Goal: Task Accomplishment & Management: Use online tool/utility

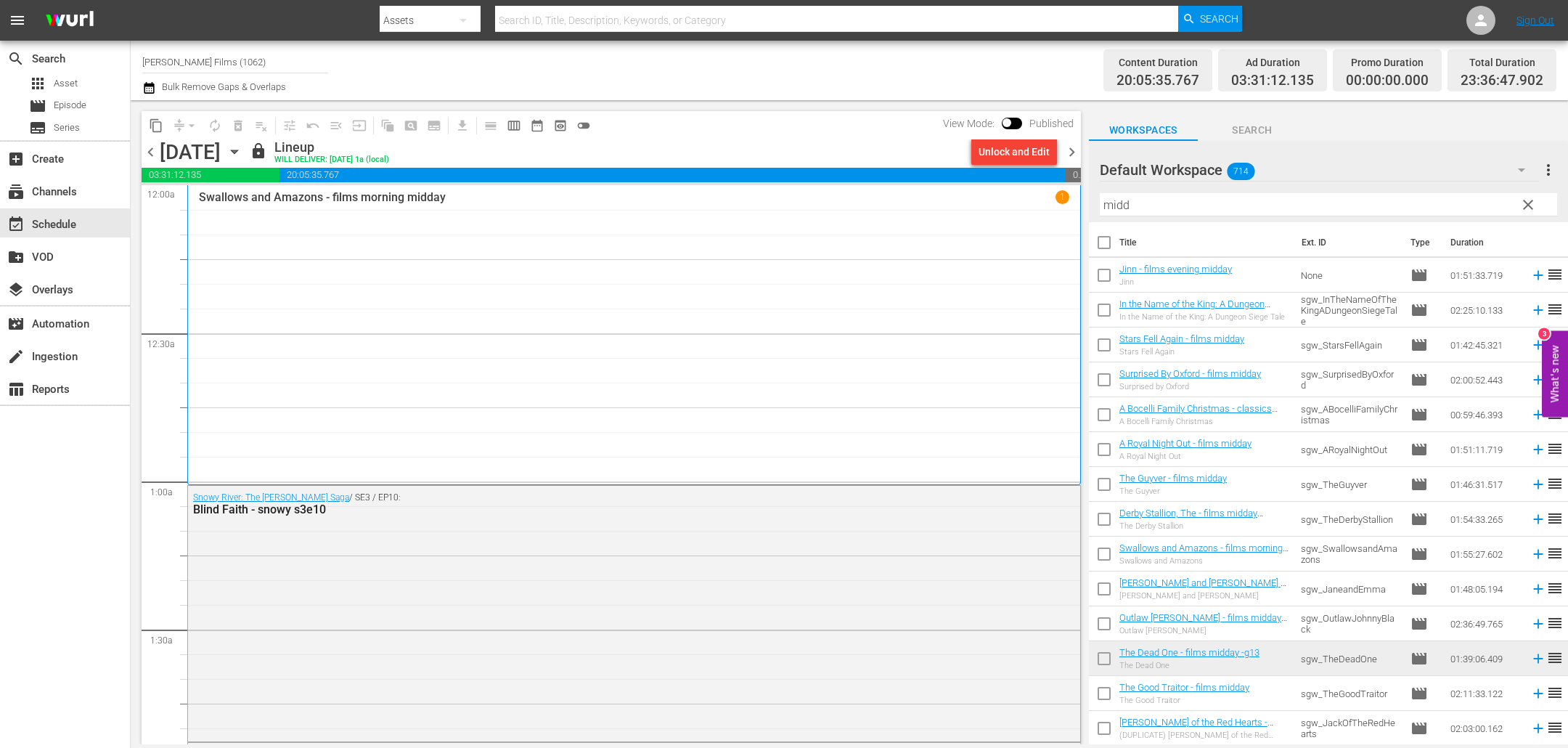
scroll to position [1124, 0]
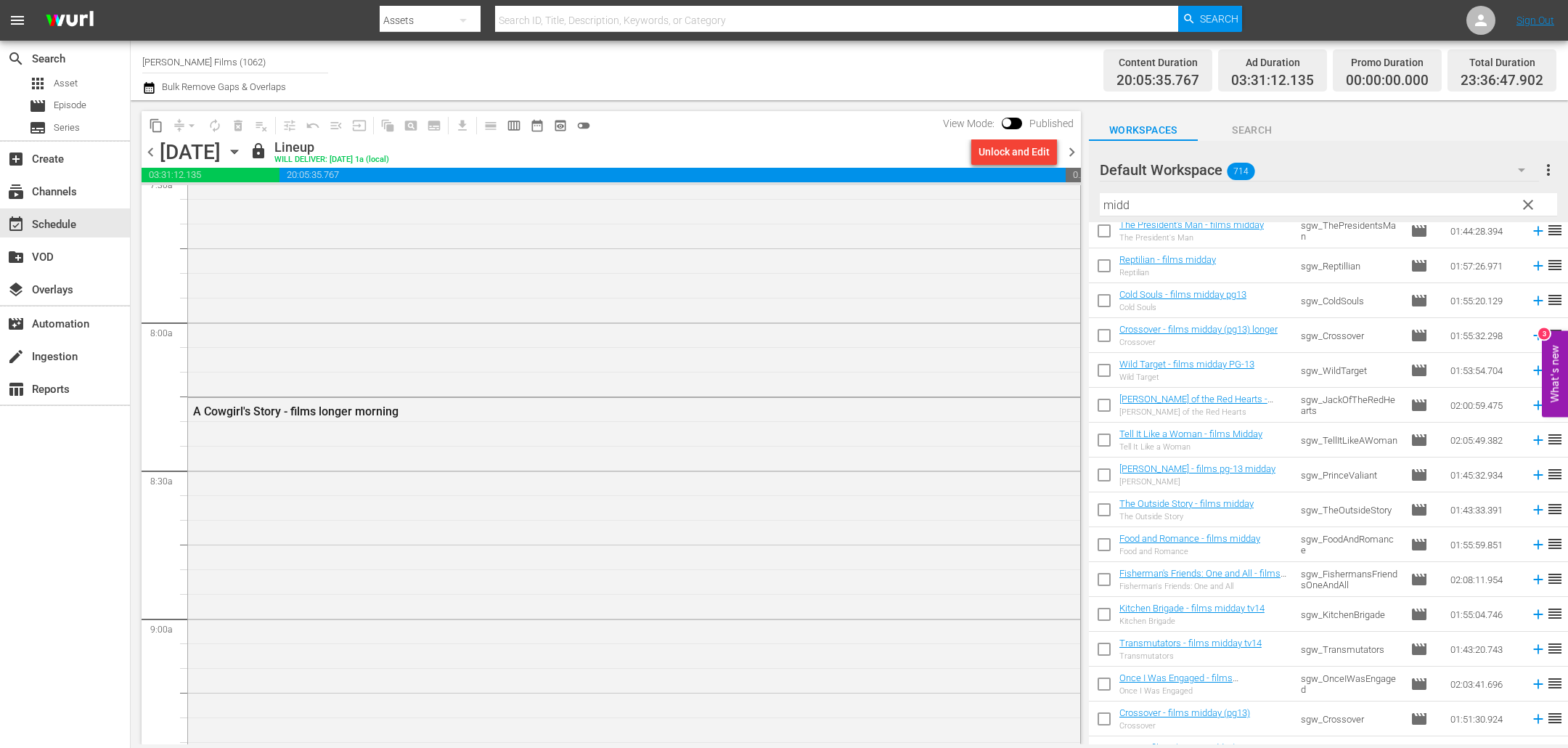
drag, startPoint x: 446, startPoint y: 343, endPoint x: 369, endPoint y: 151, distance: 206.9
click at [446, 343] on div "Cowgirls 'N Angels 2: [PERSON_NAME] (films - morning)" at bounding box center [634, 122] width 893 height 542
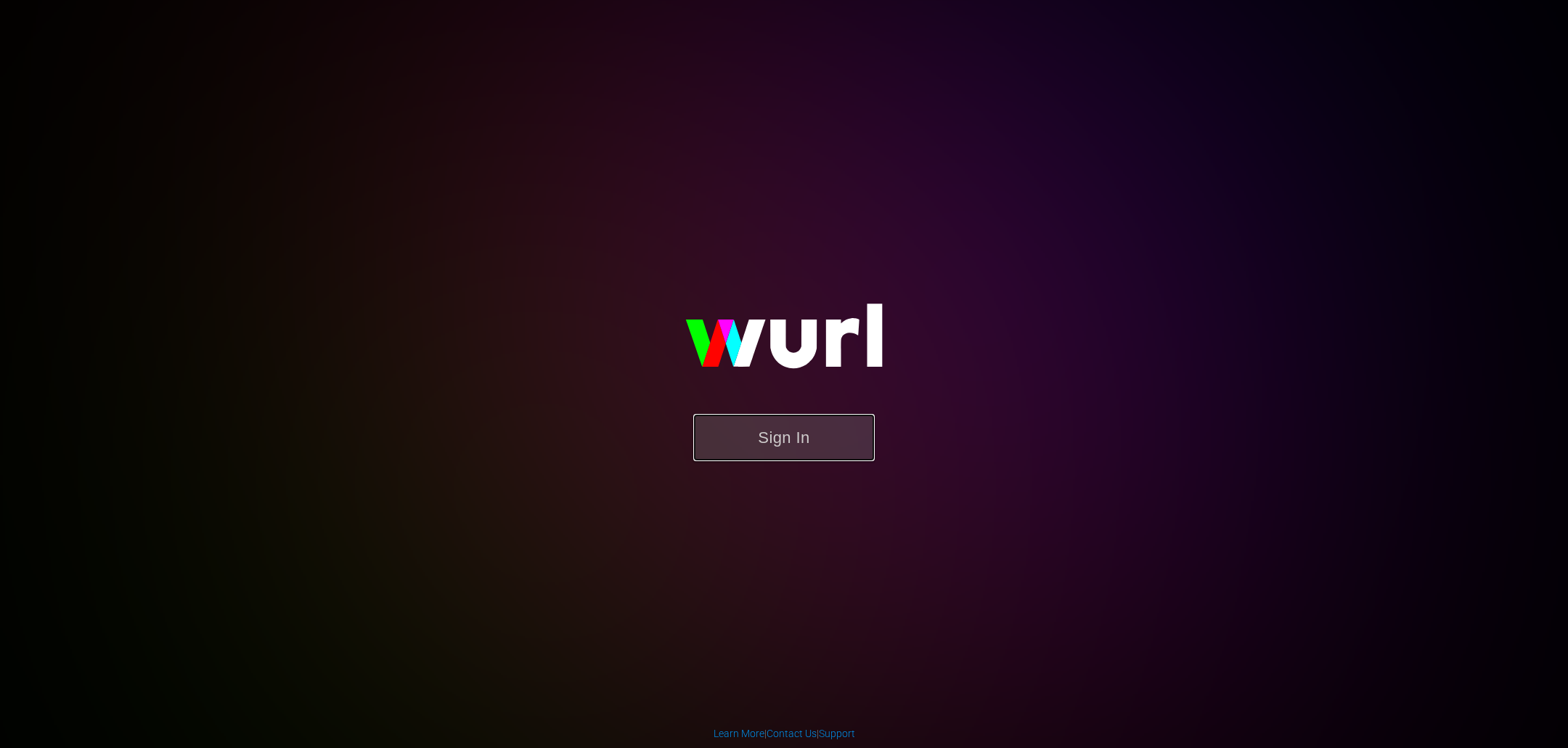
click at [805, 438] on button "Sign In" at bounding box center [784, 437] width 182 height 47
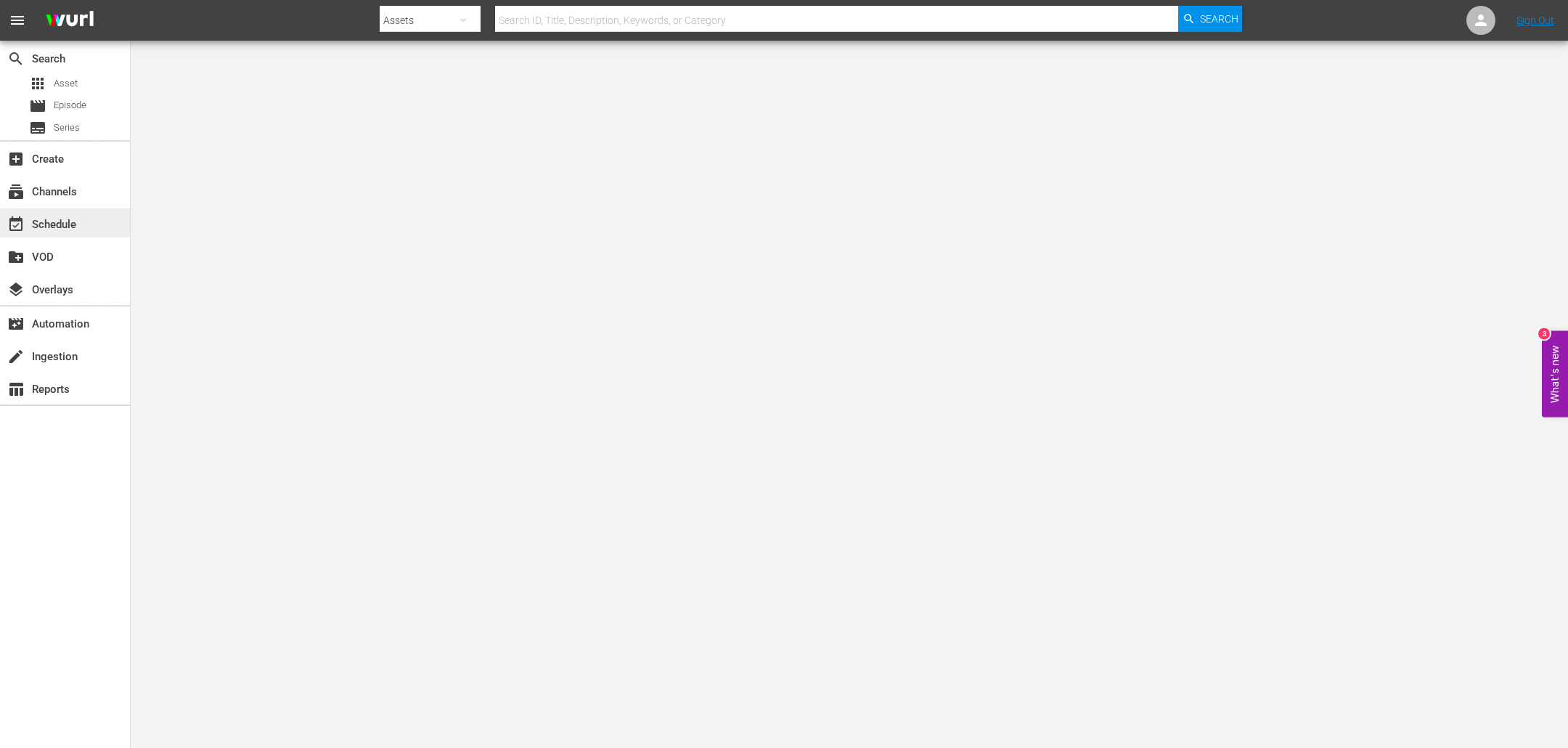
click at [66, 229] on div "event_available Schedule" at bounding box center [40, 222] width 81 height 13
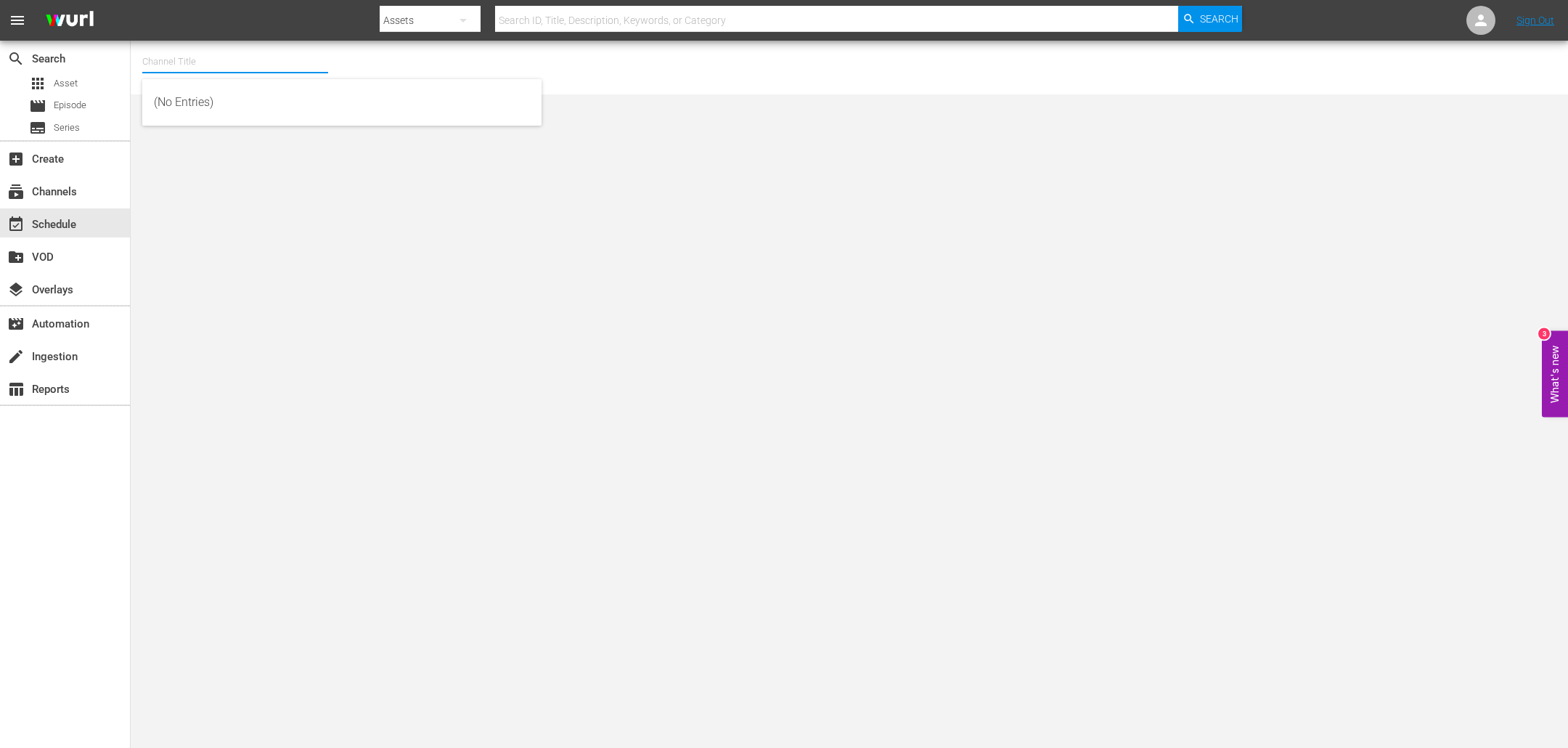
click at [195, 70] on input "text" at bounding box center [235, 61] width 186 height 35
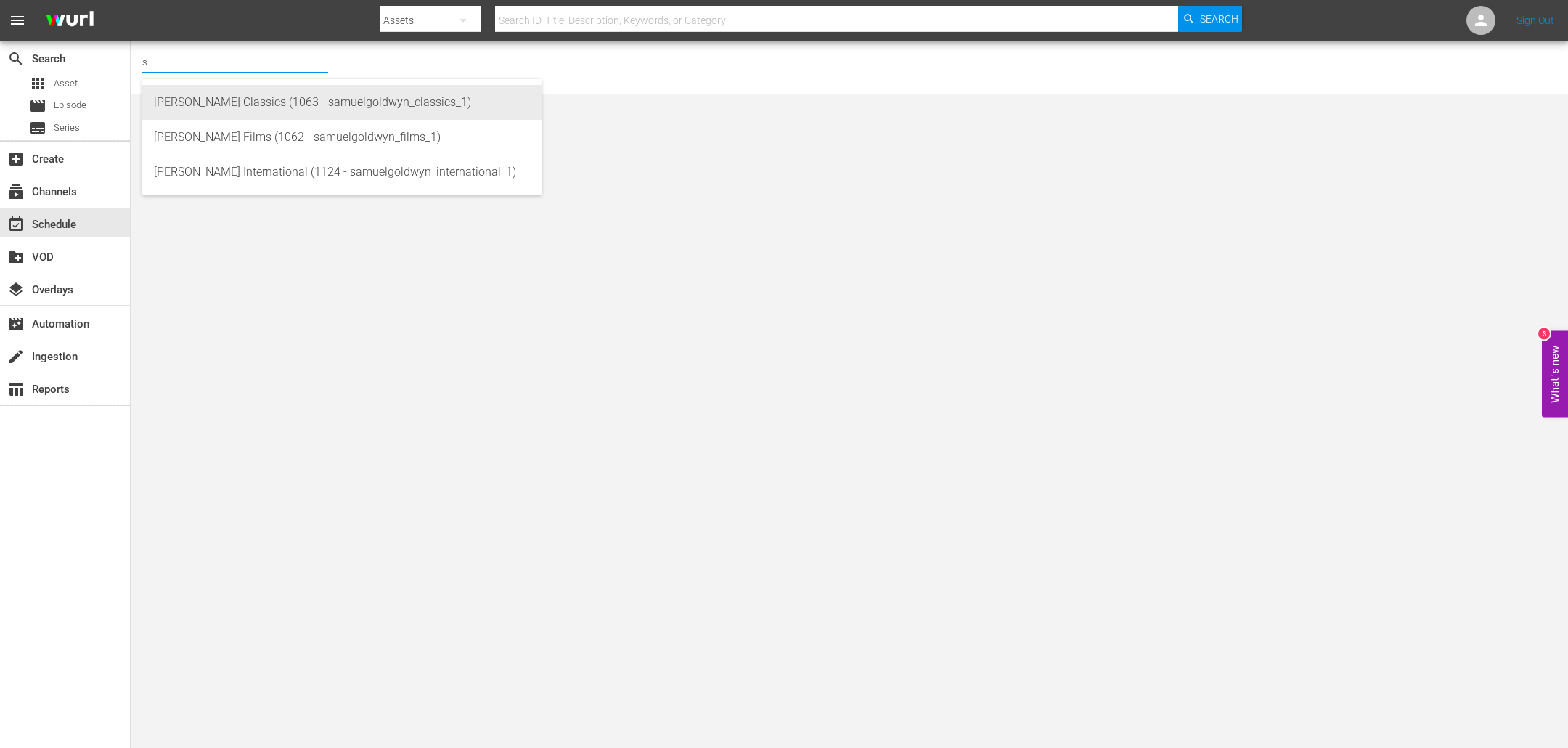
click at [250, 104] on div "Samuel Goldwyn Classics (1063 - samuelgoldwyn_classics_1)" at bounding box center [342, 102] width 376 height 35
type input "Samuel Goldwyn Classics (1063 - samuelgoldwyn_classics_1)"
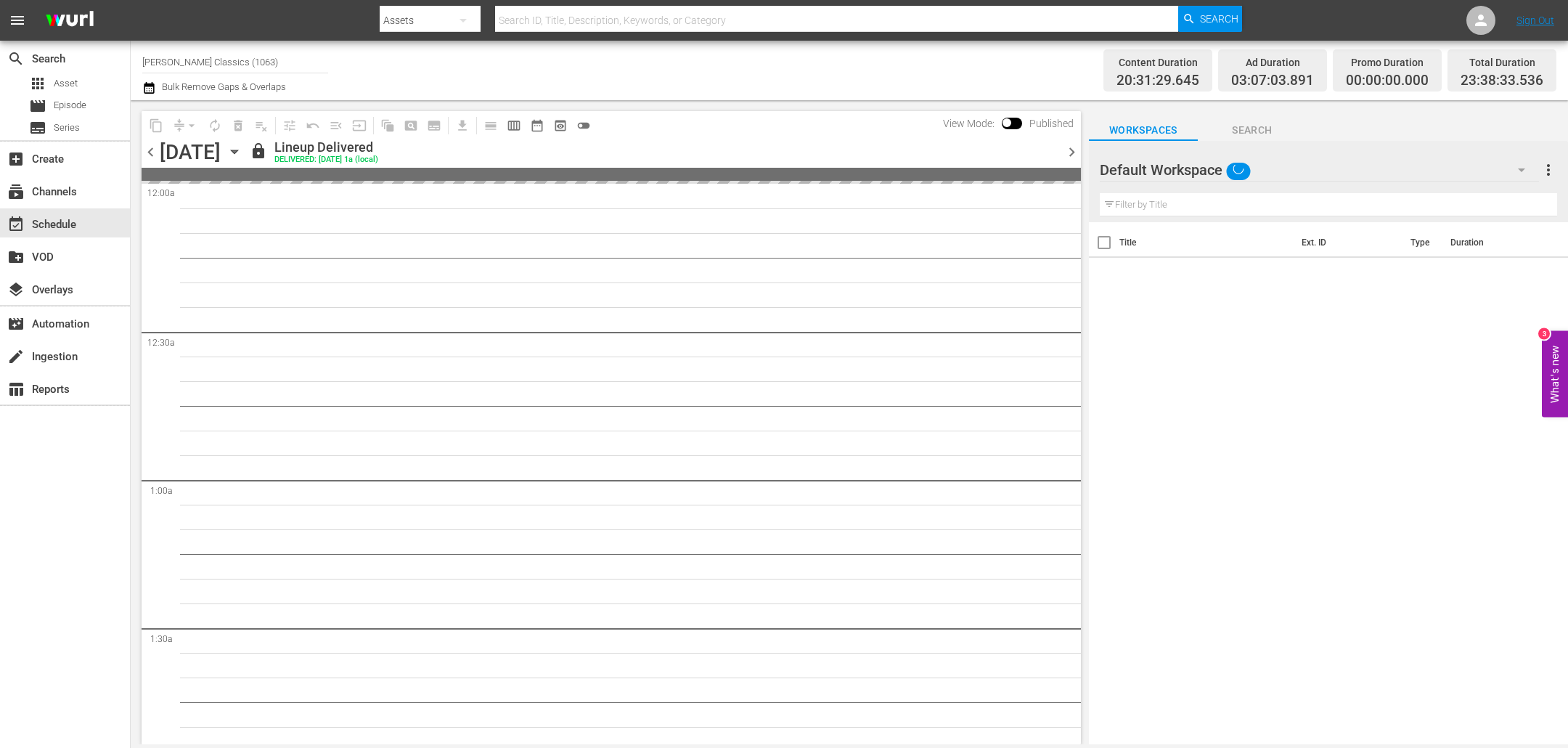
click at [1069, 150] on span "chevron_right" at bounding box center [1071, 151] width 18 height 18
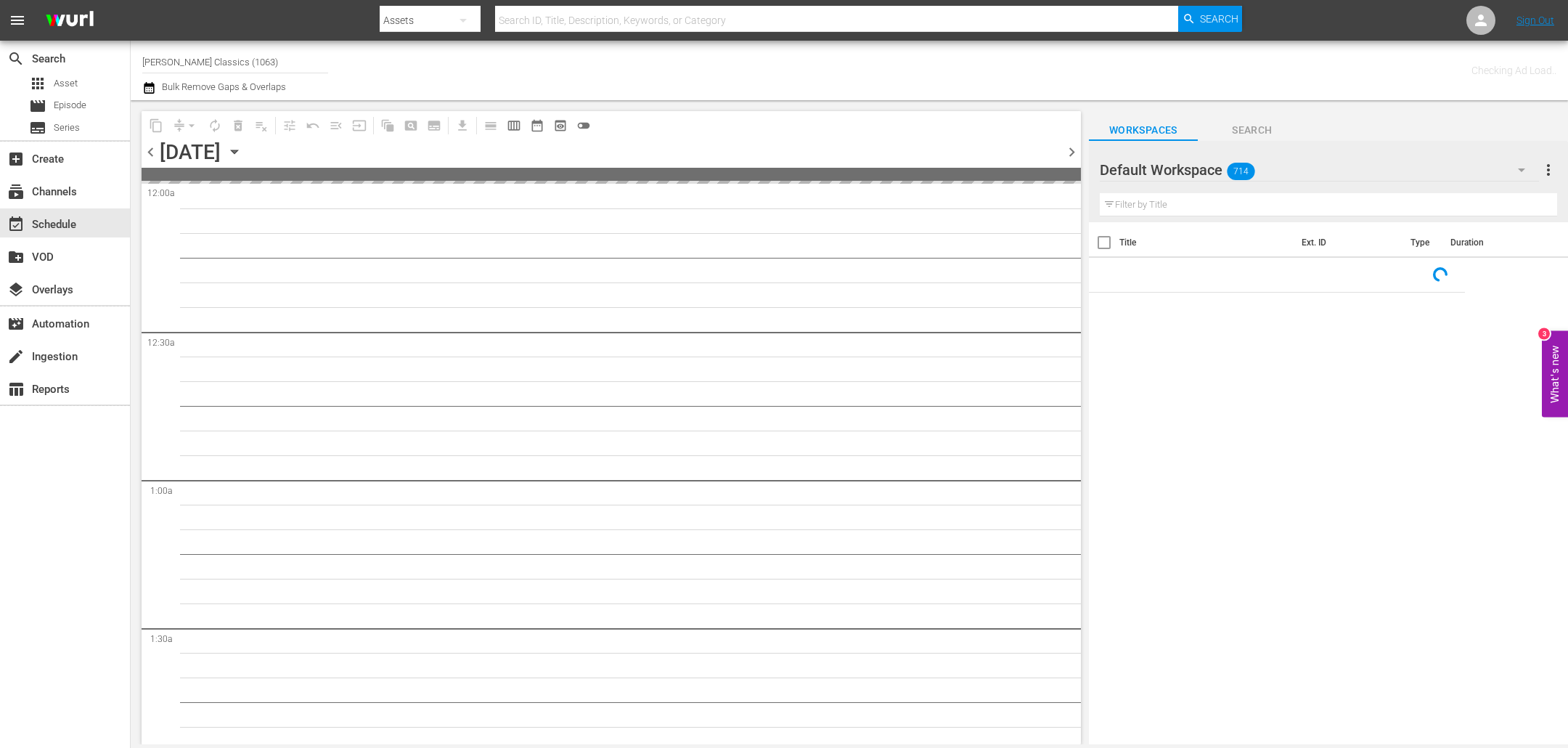
click at [1070, 154] on span "chevron_right" at bounding box center [1071, 151] width 18 height 18
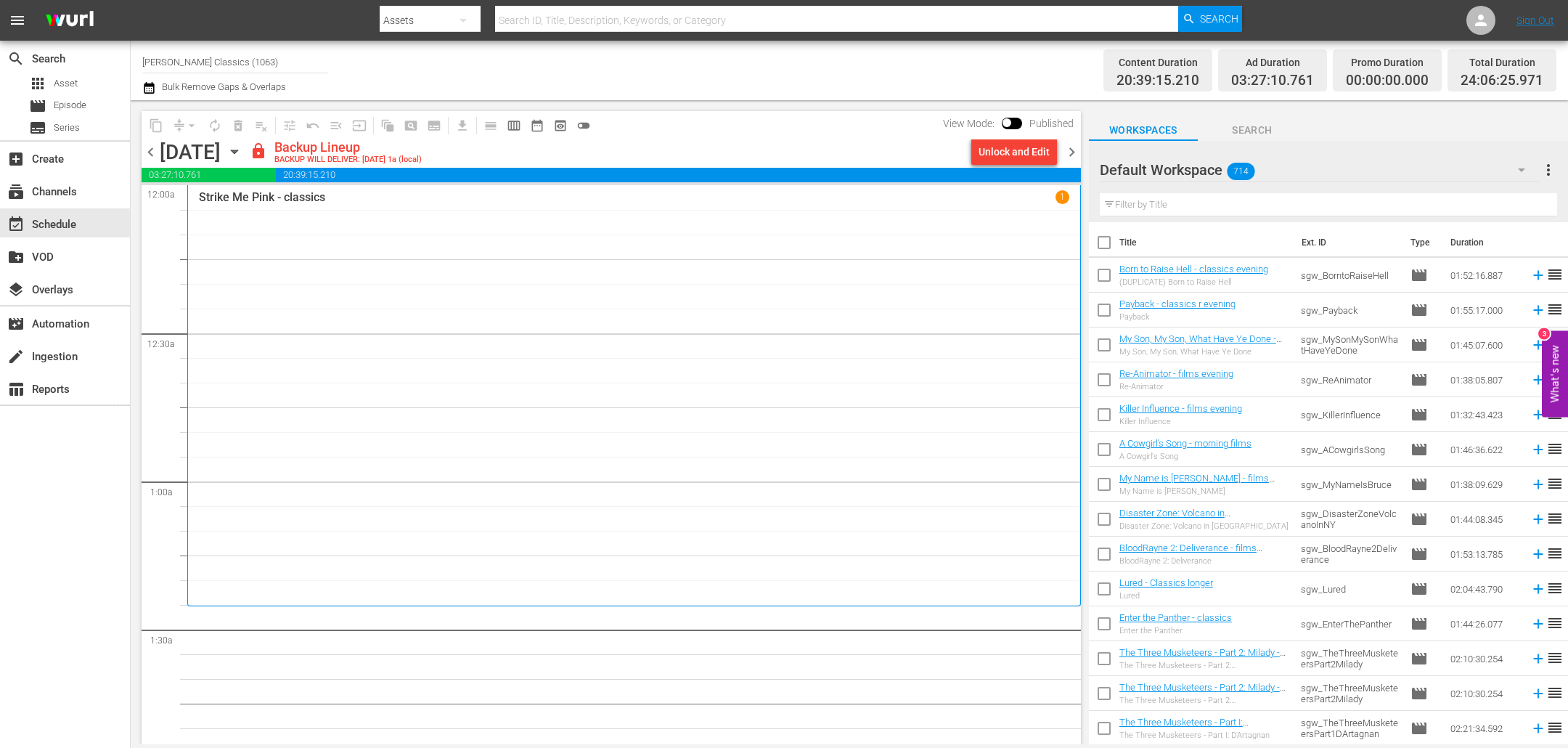
click at [1025, 151] on div "Unlock and Edit" at bounding box center [1014, 151] width 71 height 26
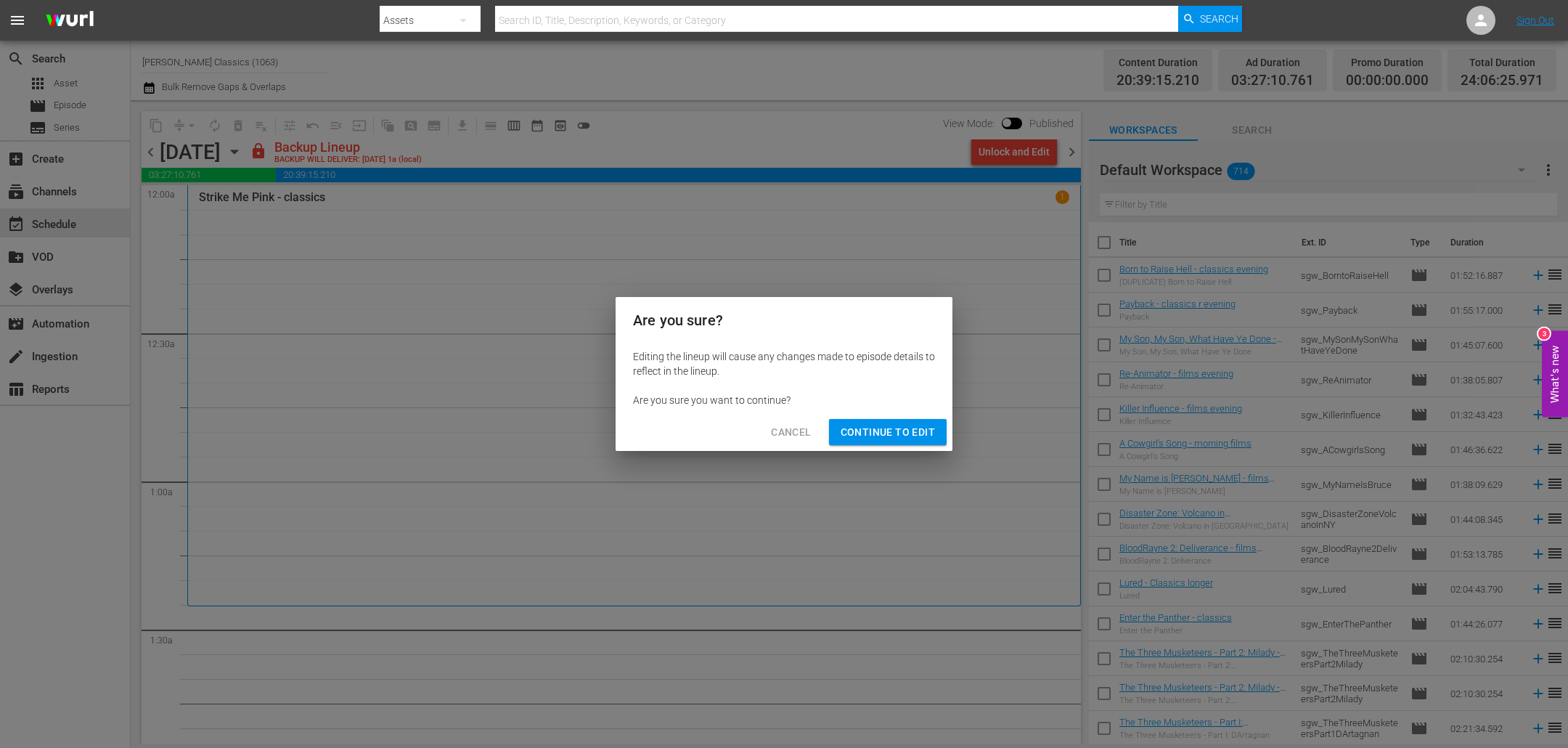
drag, startPoint x: 917, startPoint y: 447, endPoint x: 879, endPoint y: 438, distance: 39.1
click at [917, 447] on div "Cancel Continue to Edit" at bounding box center [784, 433] width 337 height 39
click at [852, 427] on span "Continue to Edit" at bounding box center [888, 432] width 94 height 18
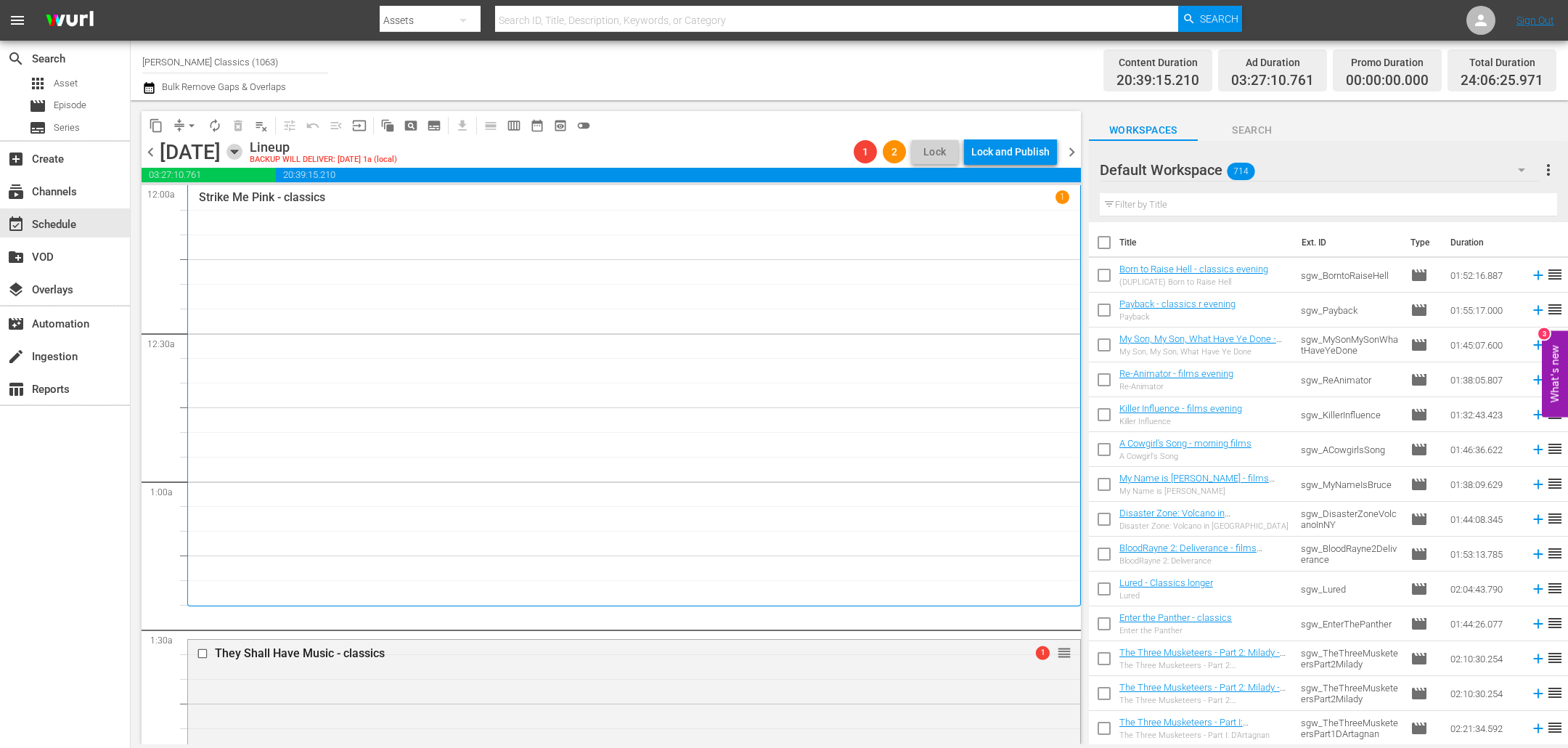
click at [243, 152] on icon "button" at bounding box center [234, 151] width 16 height 16
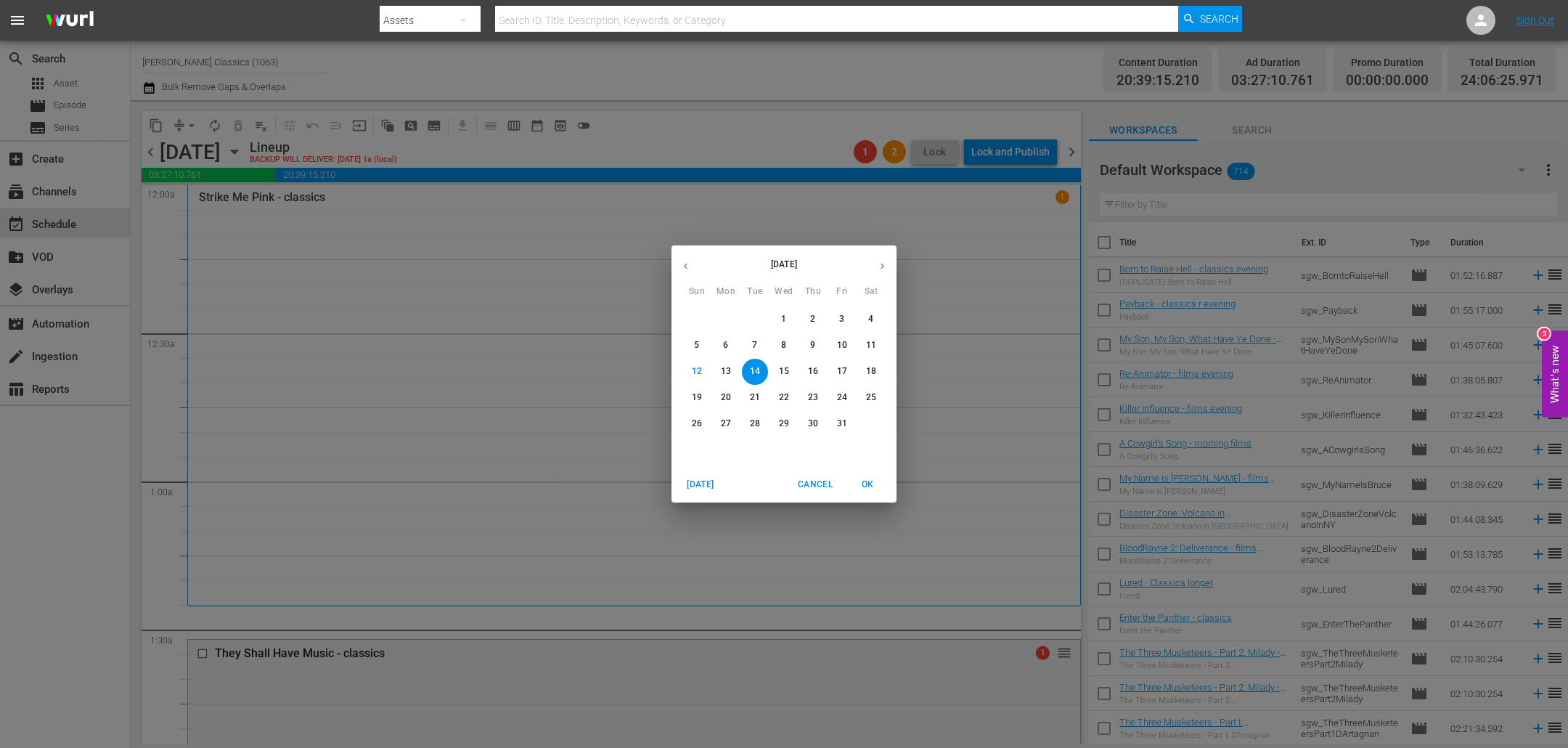
click at [438, 446] on div "October 2025 Sun Mon Tue Wed Thu Fri Sat 28 29 30 1 2 3 4 5 6 7 8 9 10 11 12 13…" at bounding box center [784, 374] width 1568 height 748
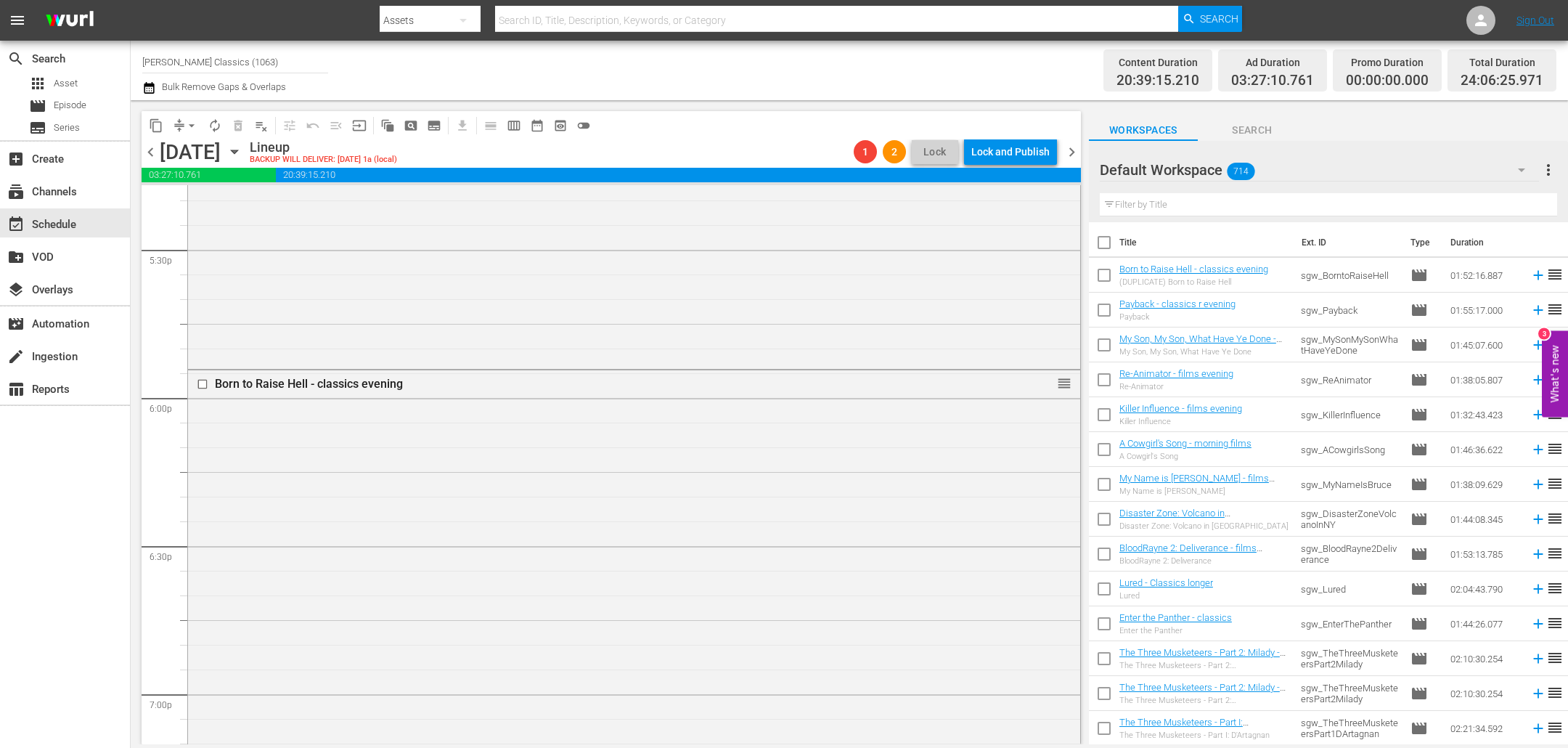
scroll to position [5043, 0]
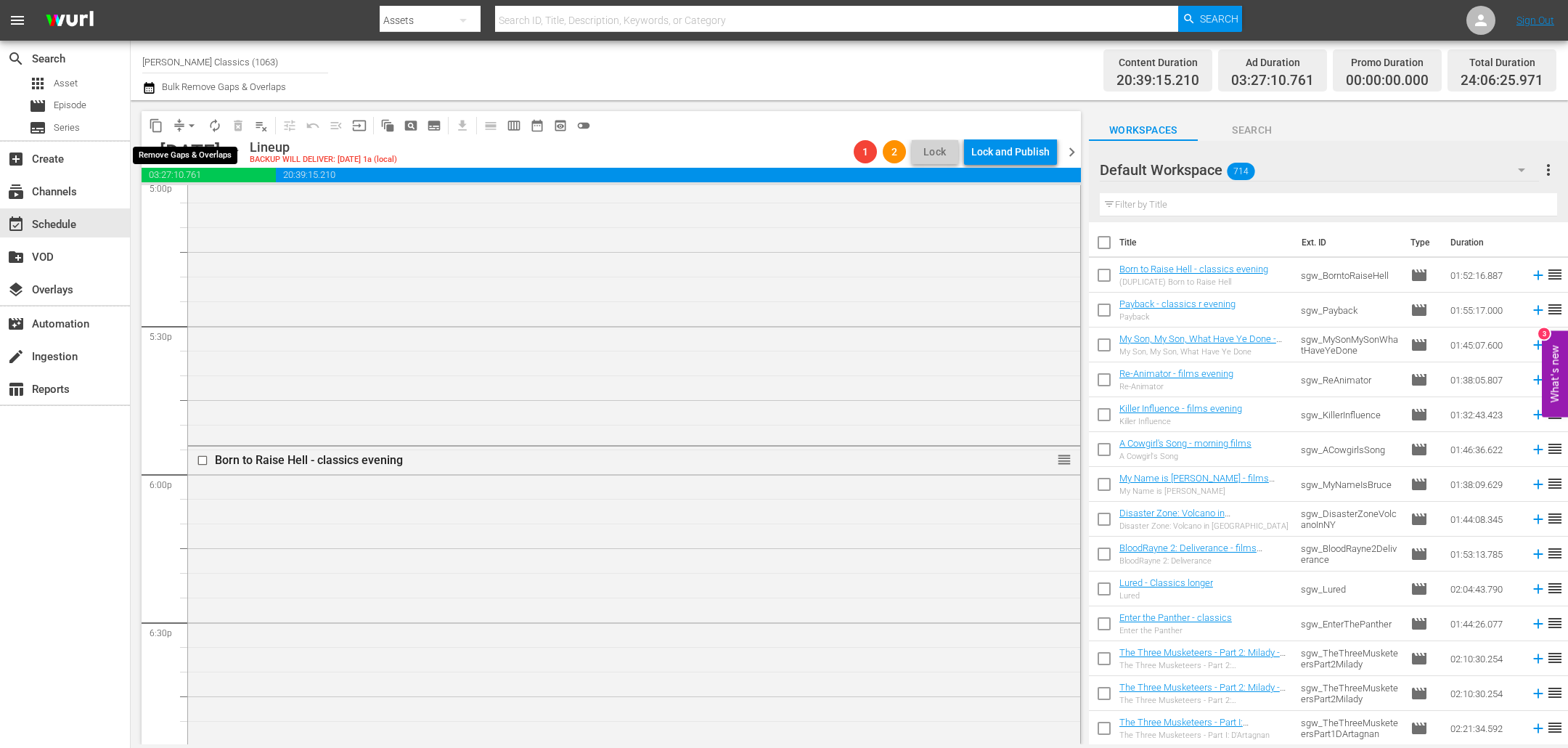
click at [193, 126] on span "arrow_drop_down" at bounding box center [192, 125] width 15 height 15
click at [216, 202] on li "Align to End of Previous Day" at bounding box center [192, 202] width 152 height 24
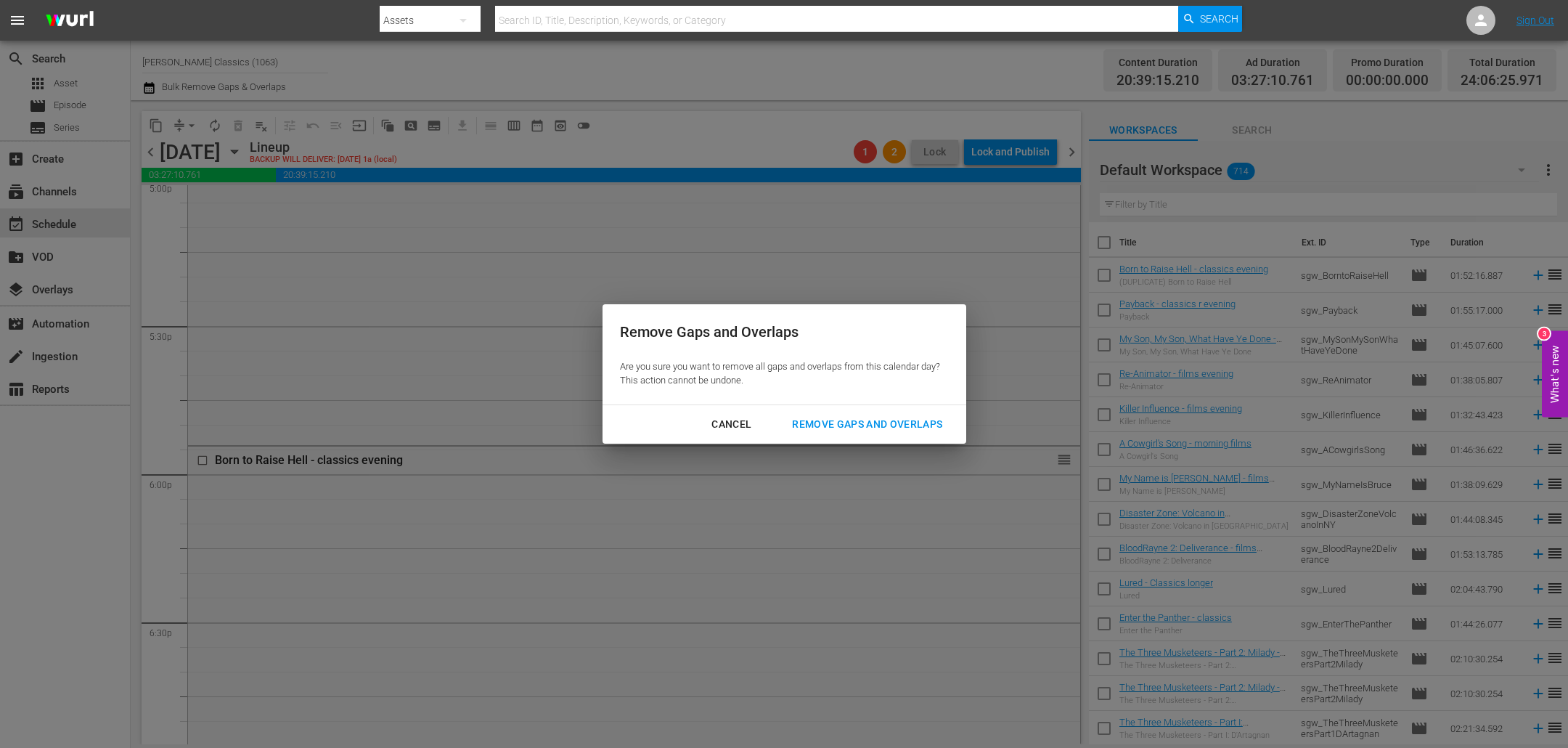
drag, startPoint x: 900, startPoint y: 421, endPoint x: 883, endPoint y: 416, distance: 17.7
click at [900, 421] on div "Remove Gaps and Overlaps" at bounding box center [867, 423] width 174 height 18
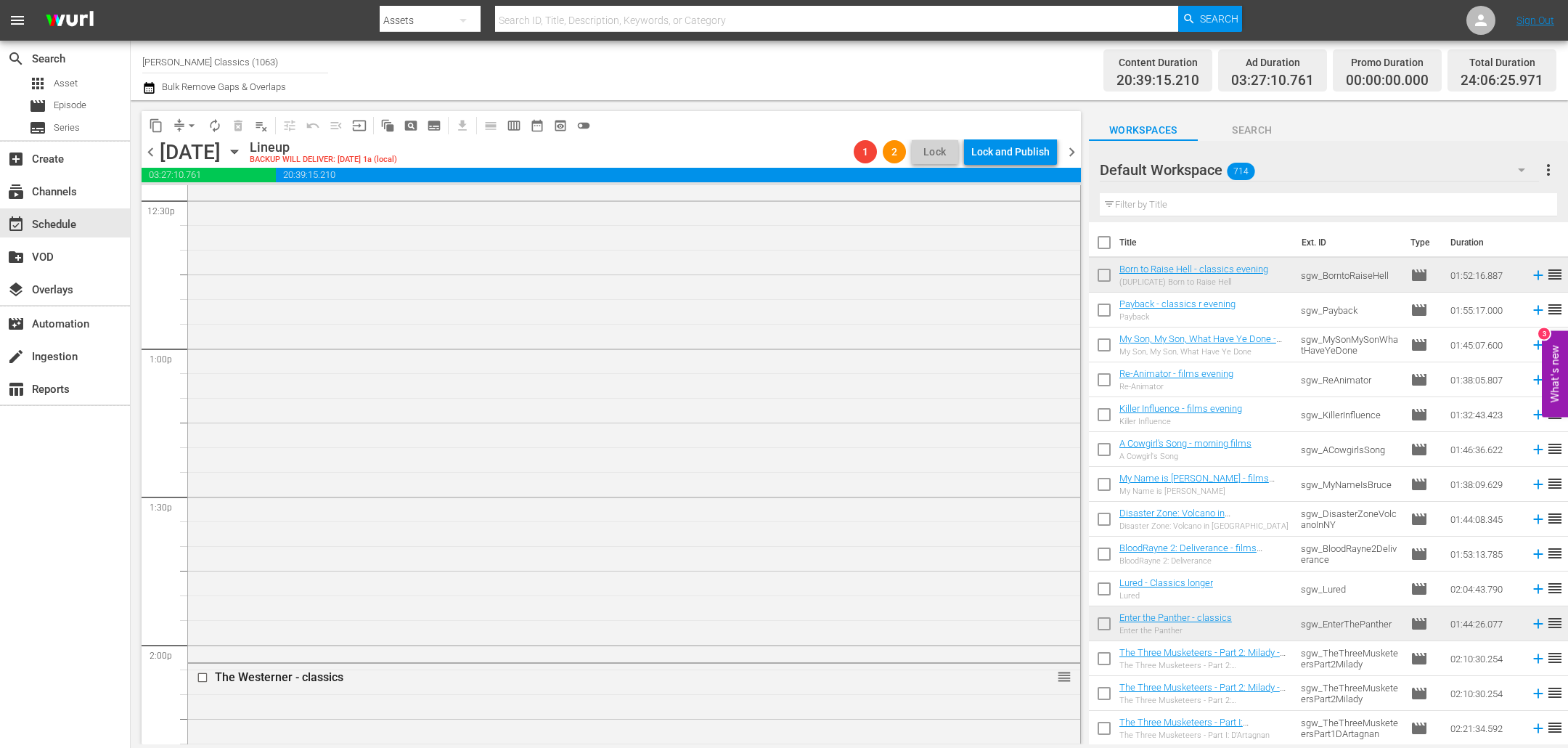
scroll to position [3679, 0]
click at [1140, 206] on input "text" at bounding box center [1328, 205] width 457 height 23
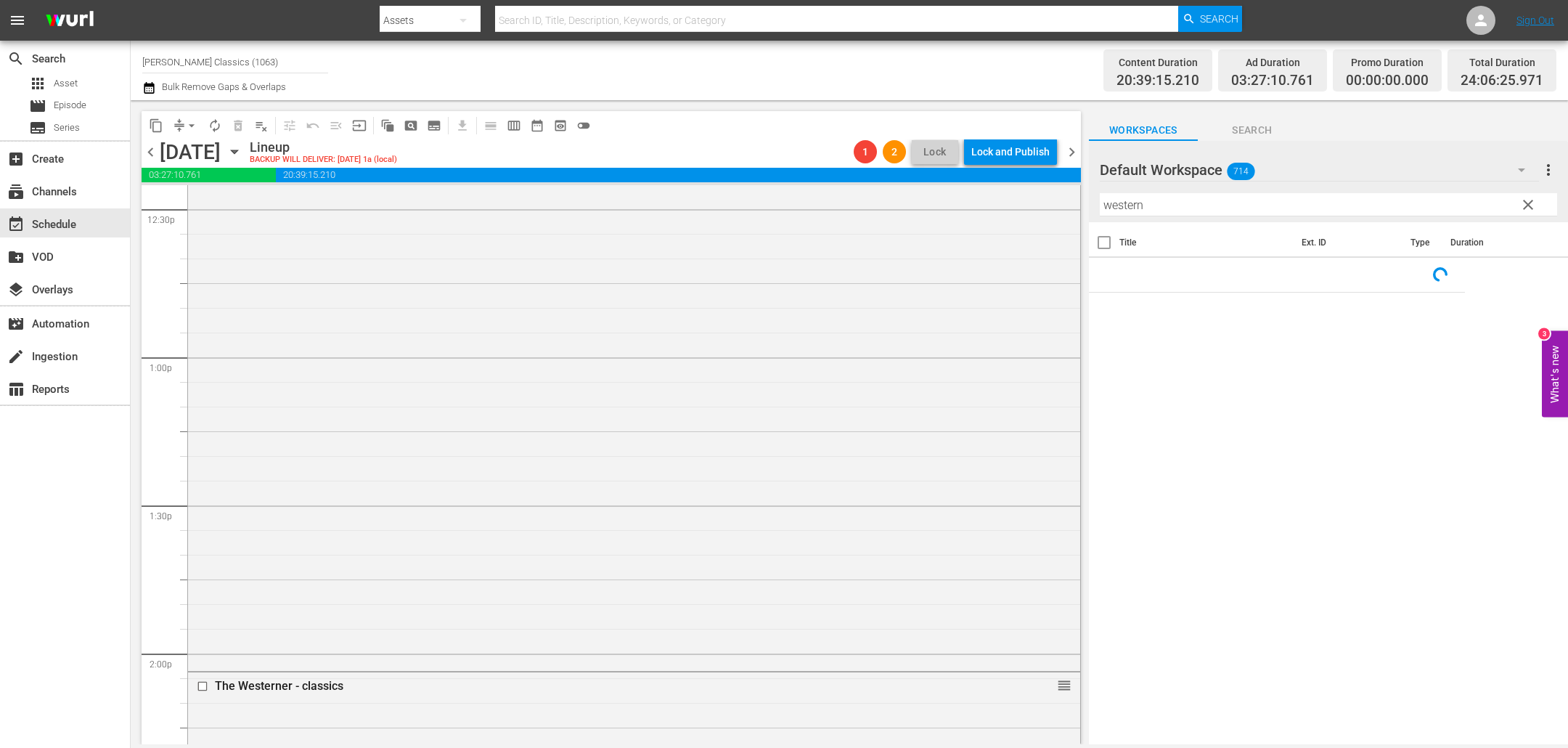
click at [623, 266] on div "The Secret Life of Walter Mitty - classic mar 22 reorder" at bounding box center [634, 348] width 893 height 641
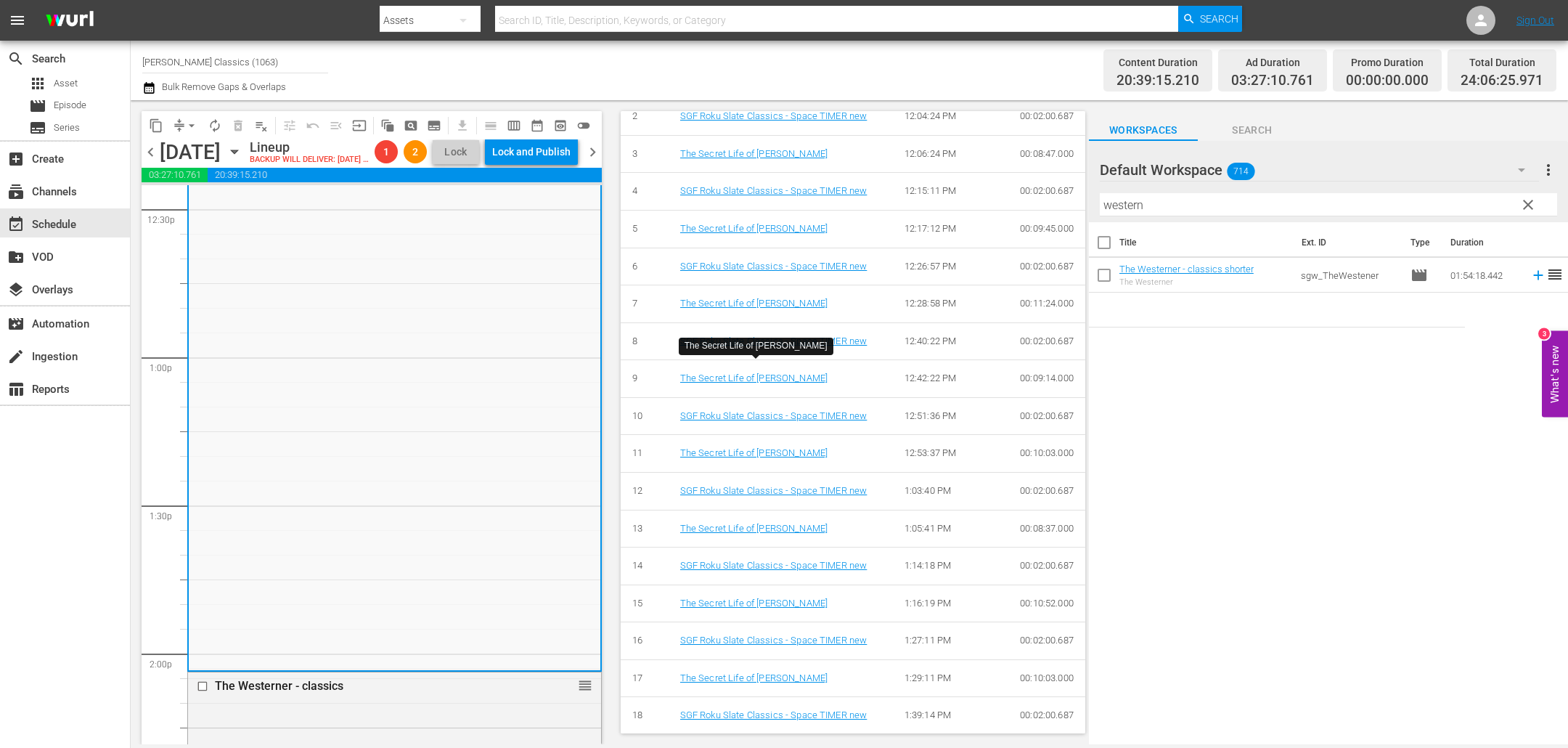
scroll to position [678, 0]
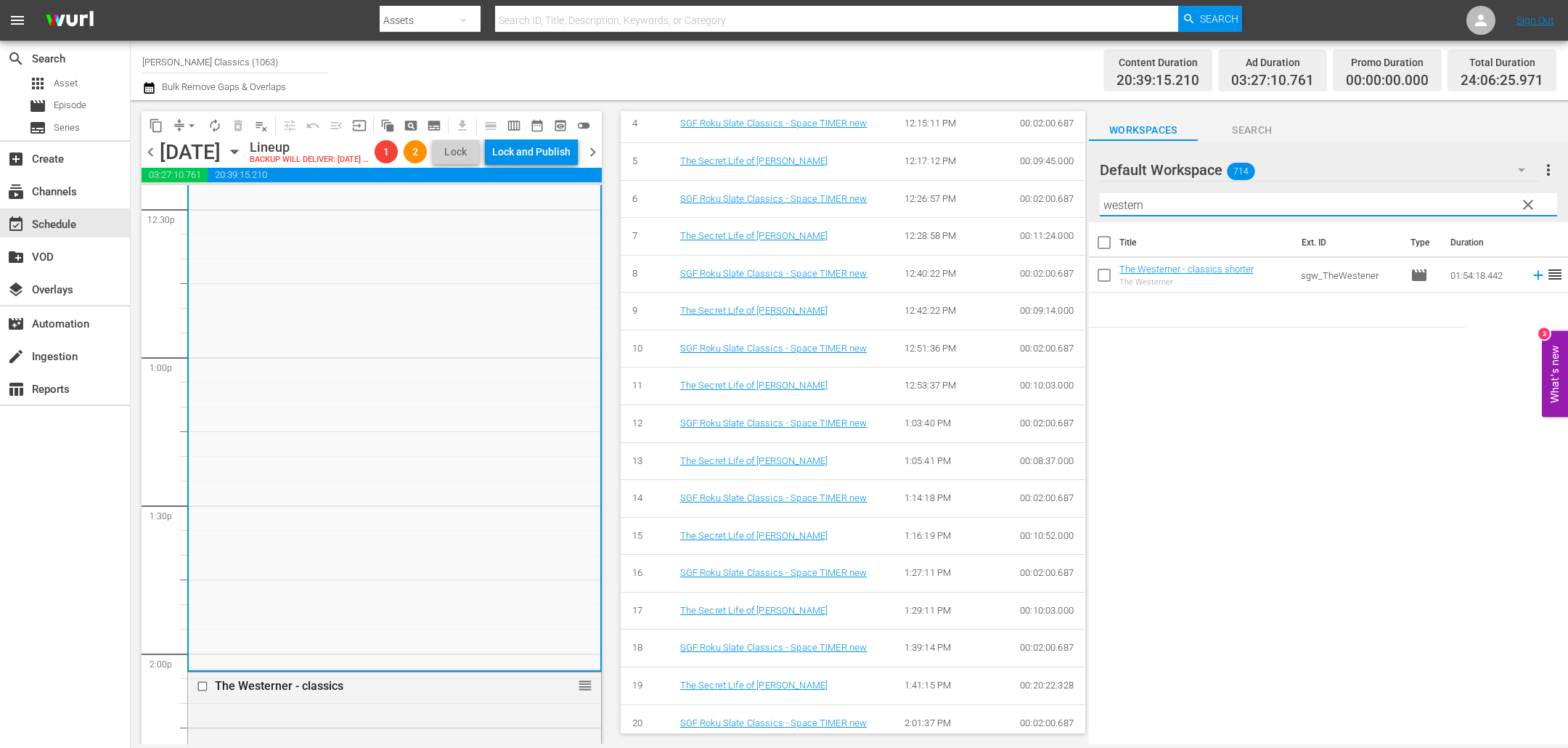
drag, startPoint x: 1171, startPoint y: 204, endPoint x: 828, endPoint y: 171, distance: 344.6
click at [829, 171] on div "content_copy compress arrow_drop_down autorenew_outlined delete_forever_outline…" at bounding box center [849, 422] width 1437 height 644
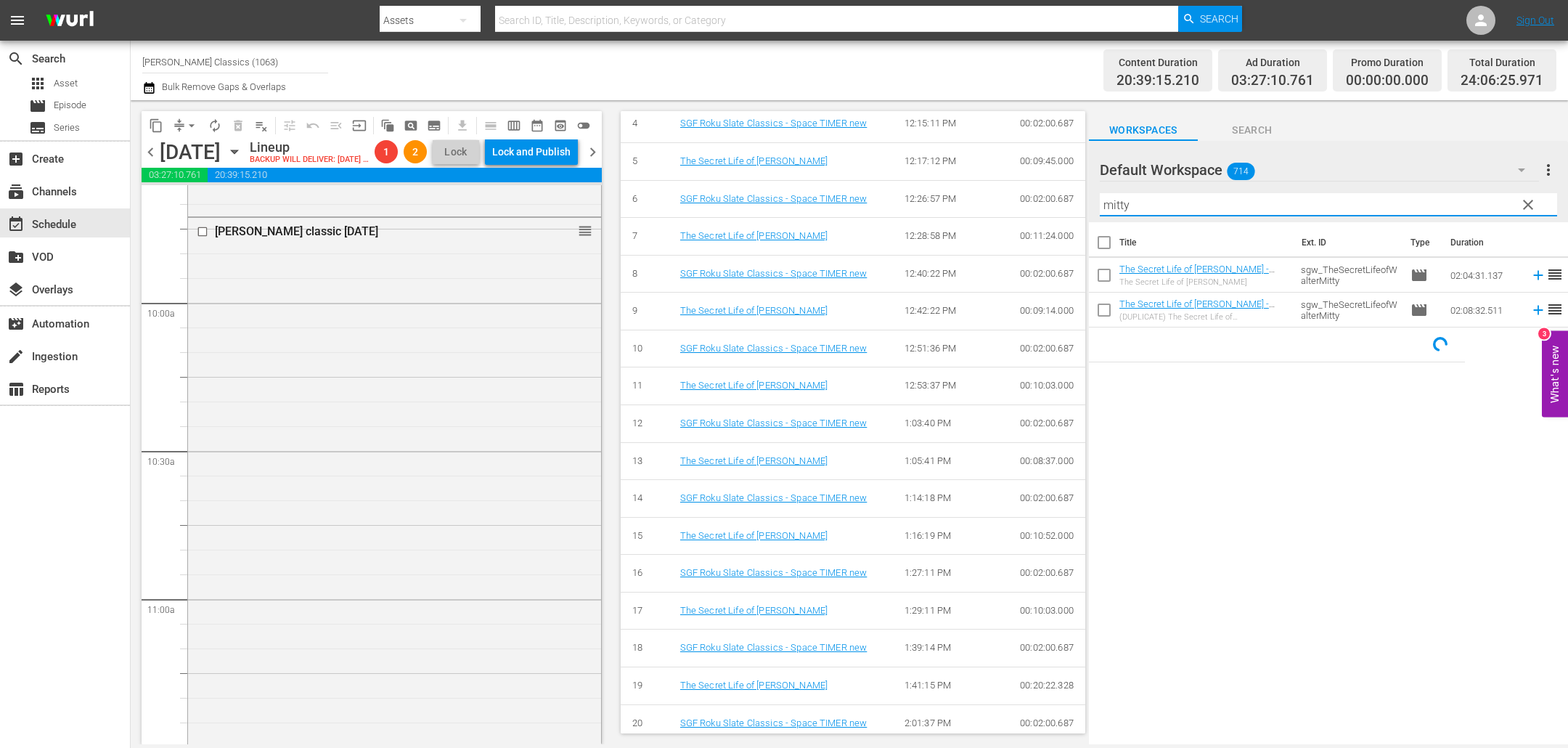
scroll to position [2836, 0]
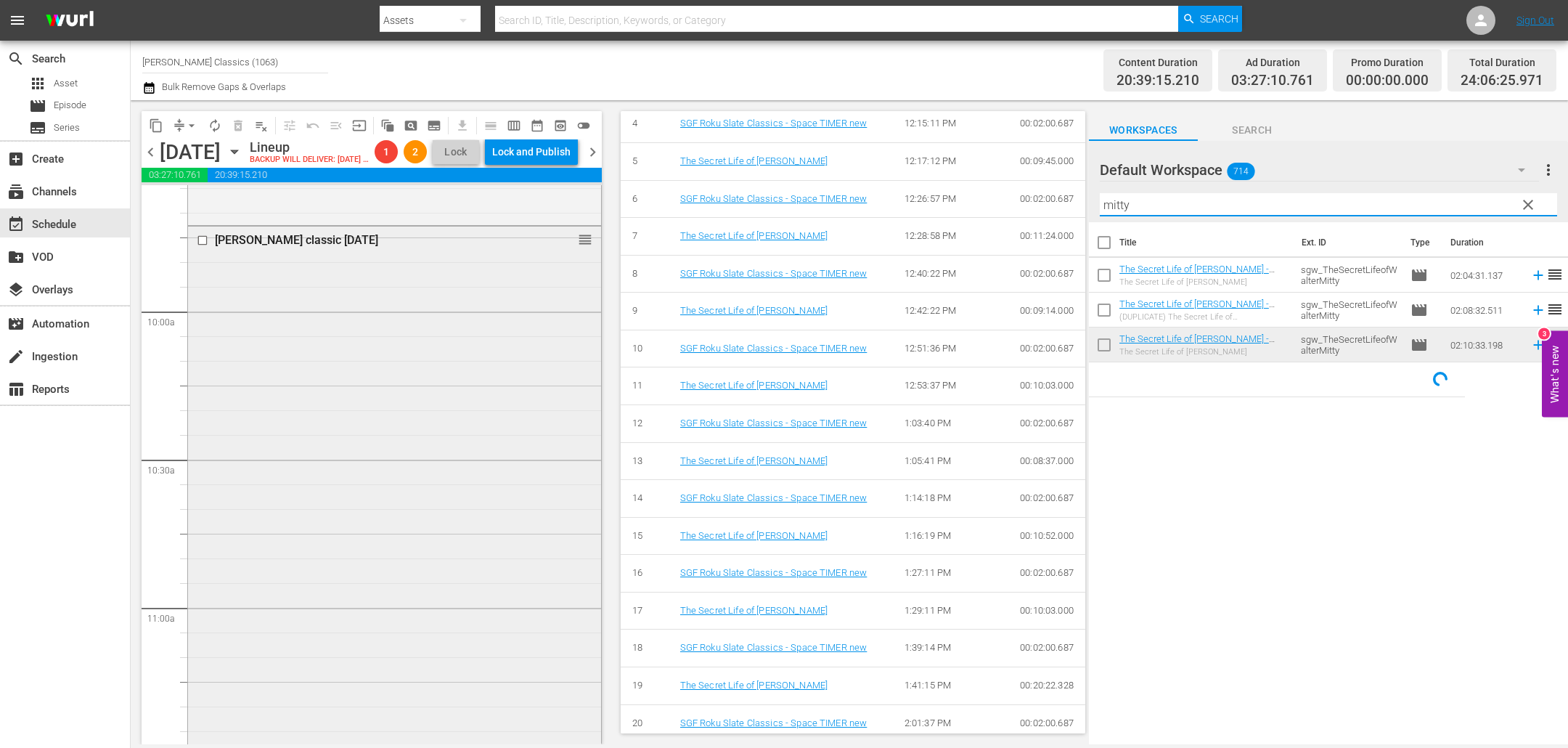
click at [385, 298] on div "Hans Christian Andersen classic mar 22 reorder" at bounding box center [394, 546] width 413 height 640
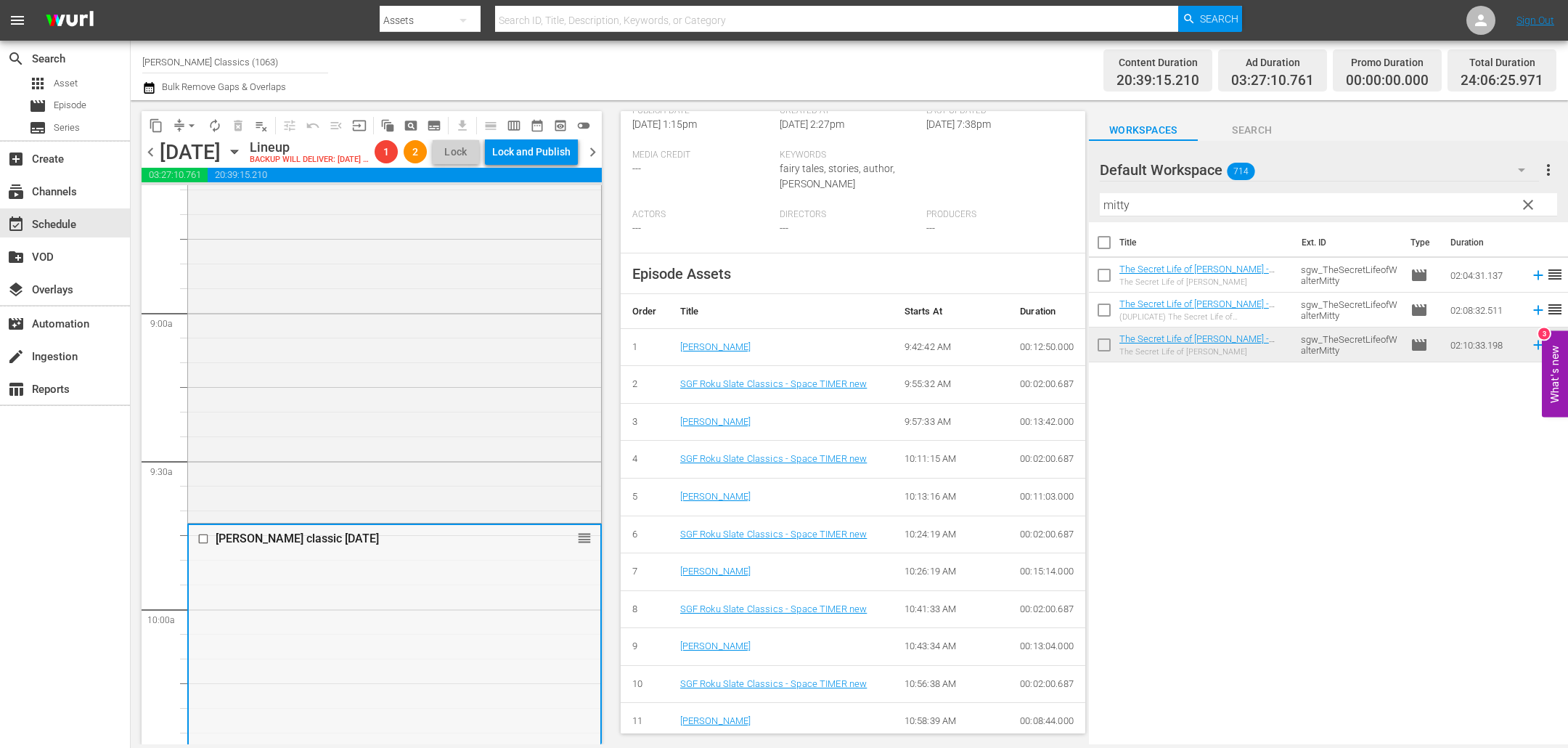
scroll to position [2481, 0]
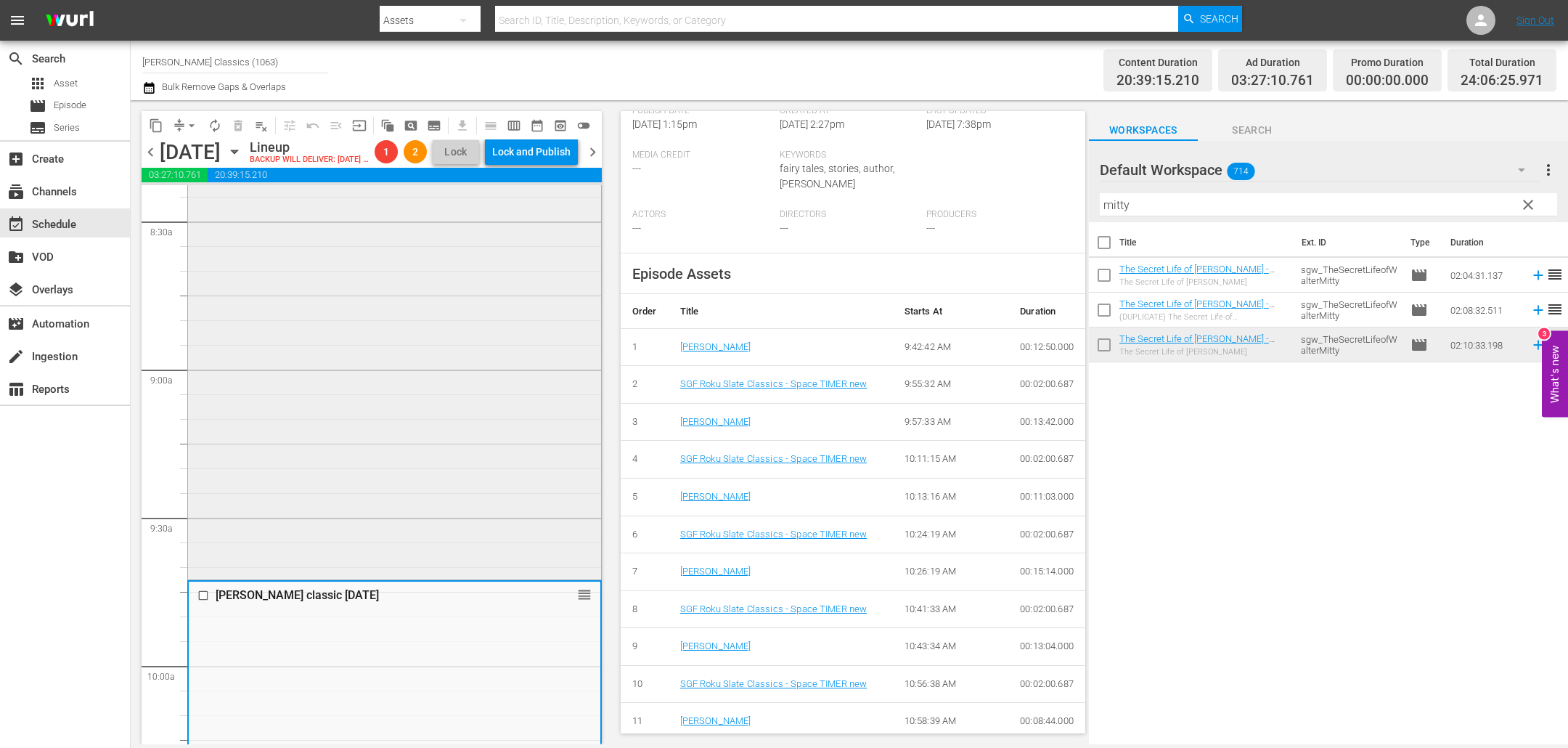
click at [366, 382] on div "Up in Arms - classic mar 22 reorder" at bounding box center [394, 273] width 413 height 606
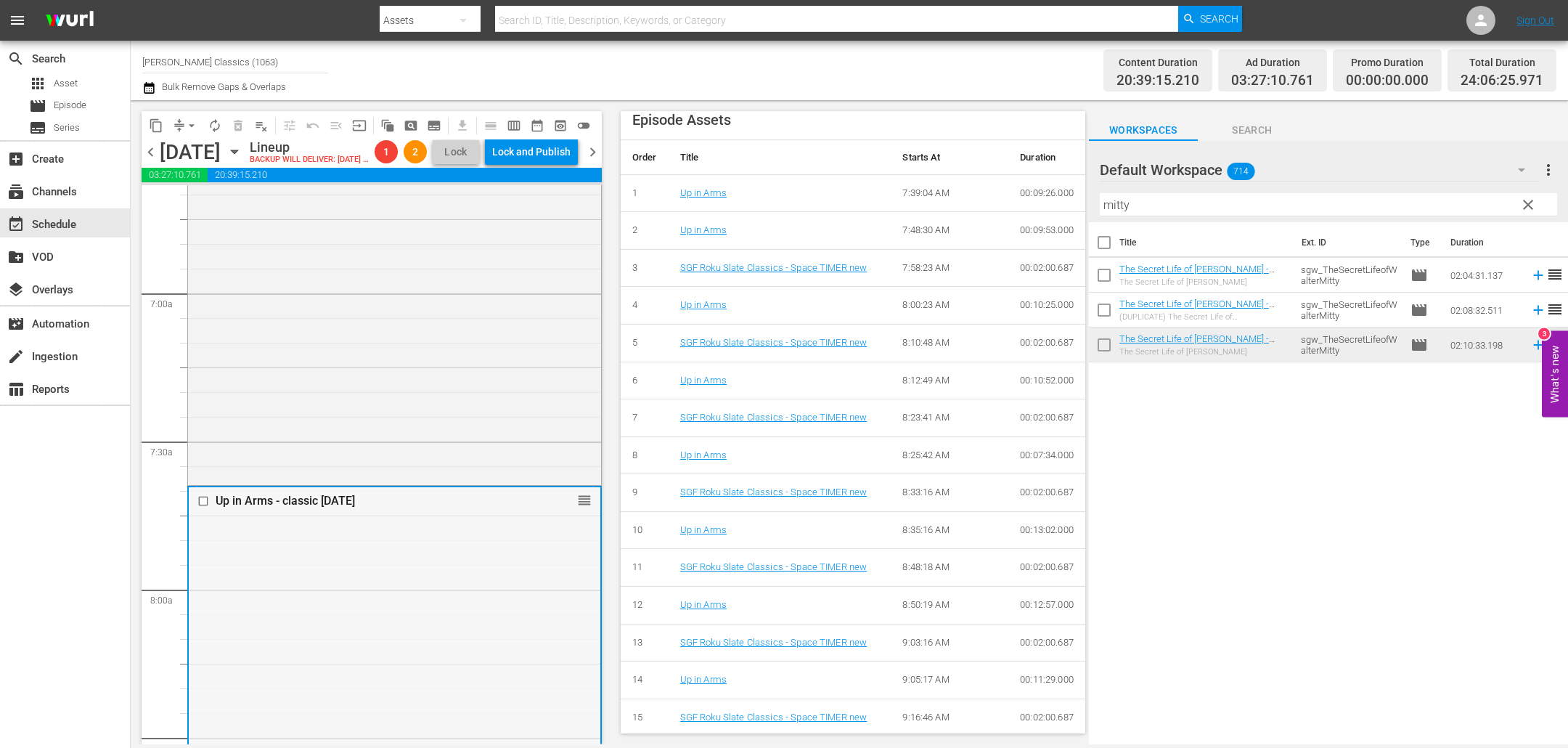
scroll to position [1960, 0]
click at [312, 363] on div "A Song is Born - classic mar 22 reorder" at bounding box center [394, 171] width 413 height 632
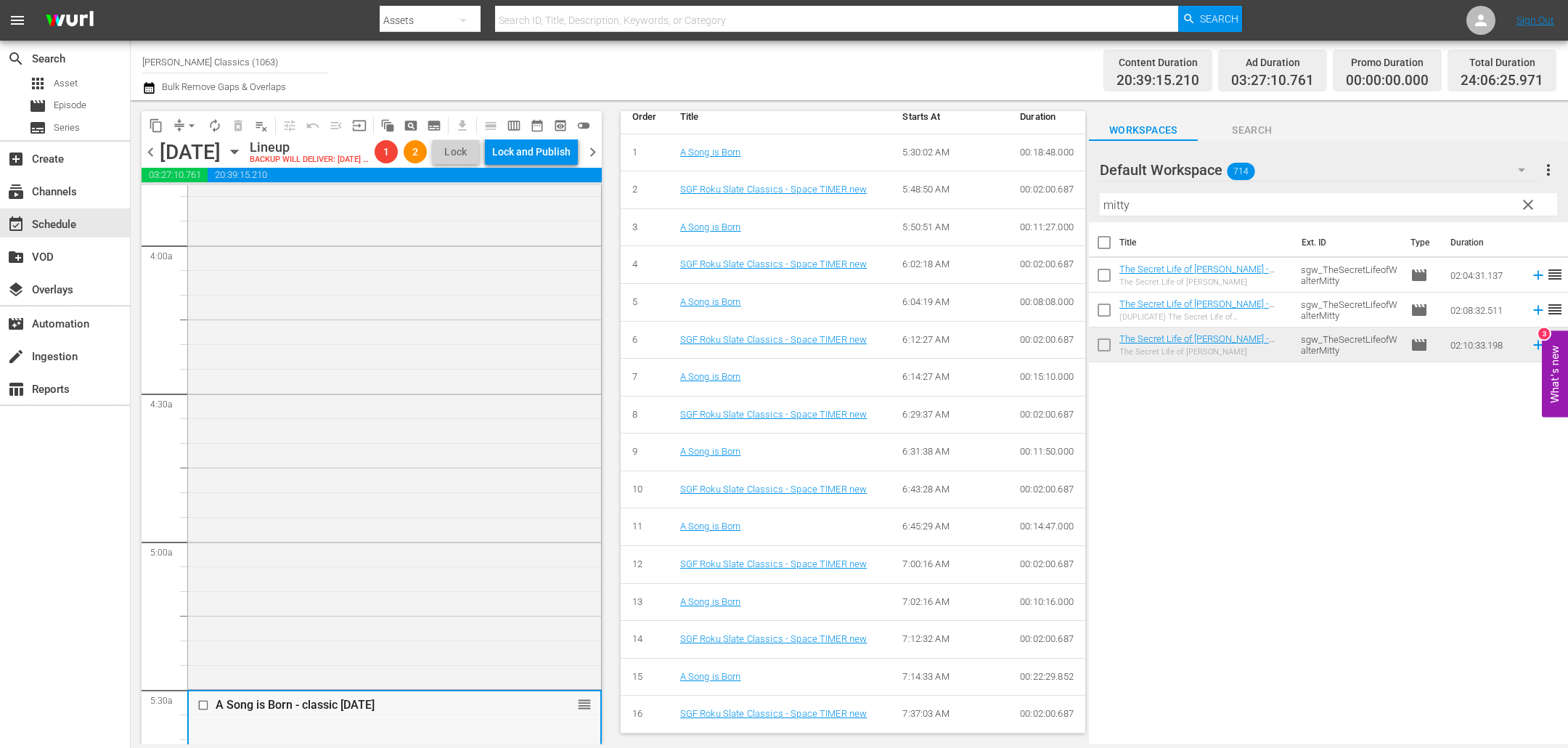
scroll to position [1116, 0]
click at [403, 391] on div "The Kid From Brooklyn - classic mar 22 reorder" at bounding box center [394, 388] width 413 height 613
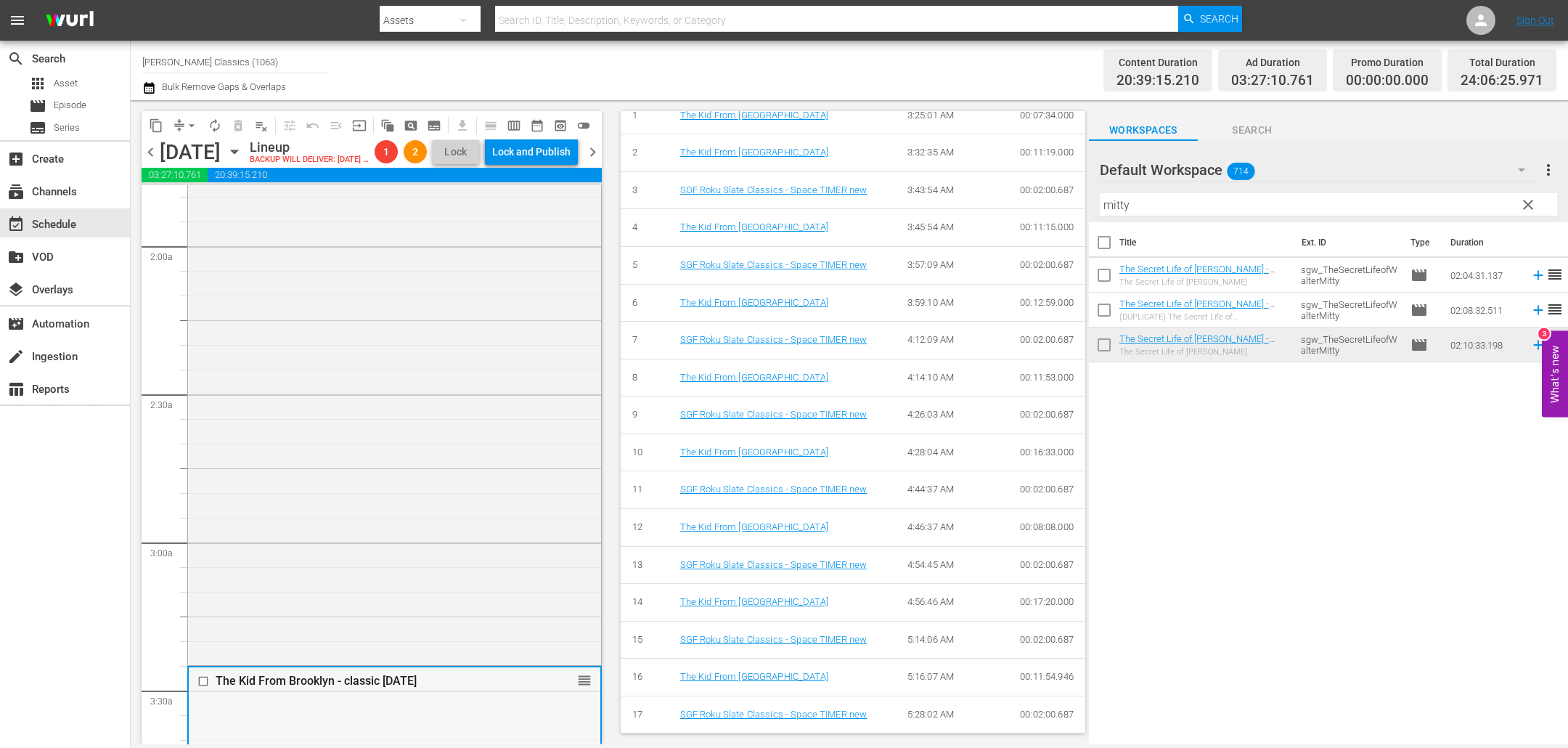
scroll to position [460, 0]
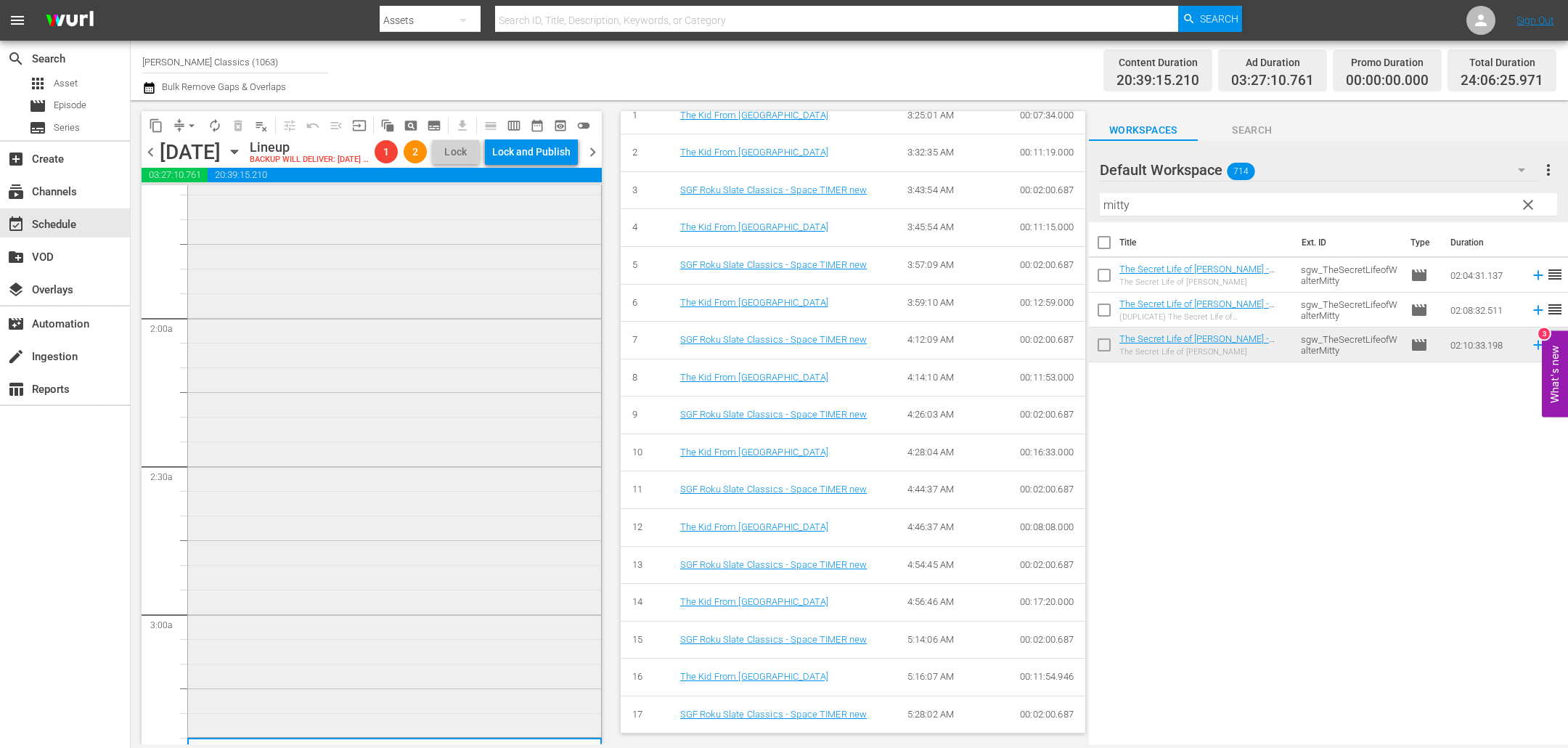
click at [342, 395] on div "They Shall Have Music - classics reorder" at bounding box center [394, 440] width 413 height 586
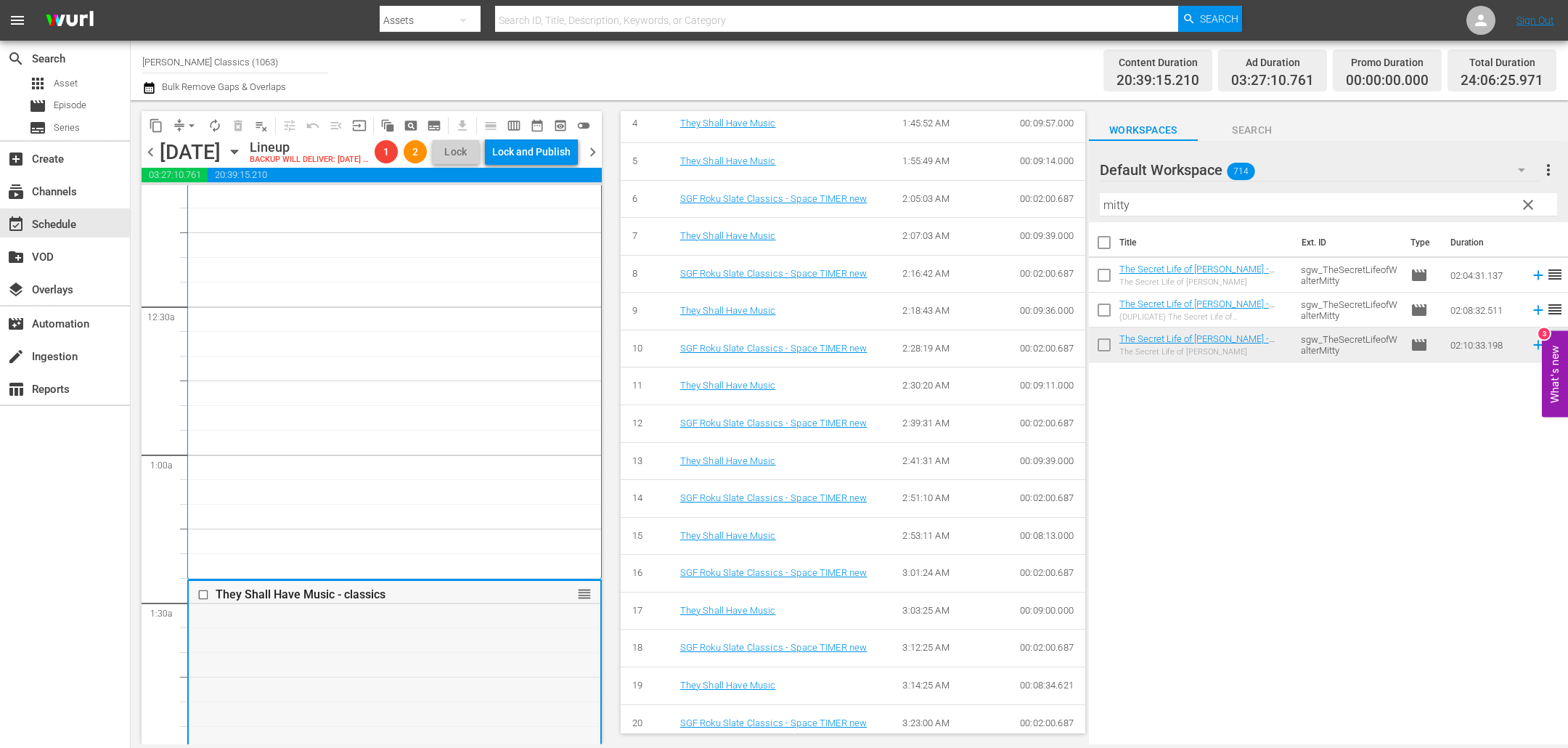
scroll to position [0, 0]
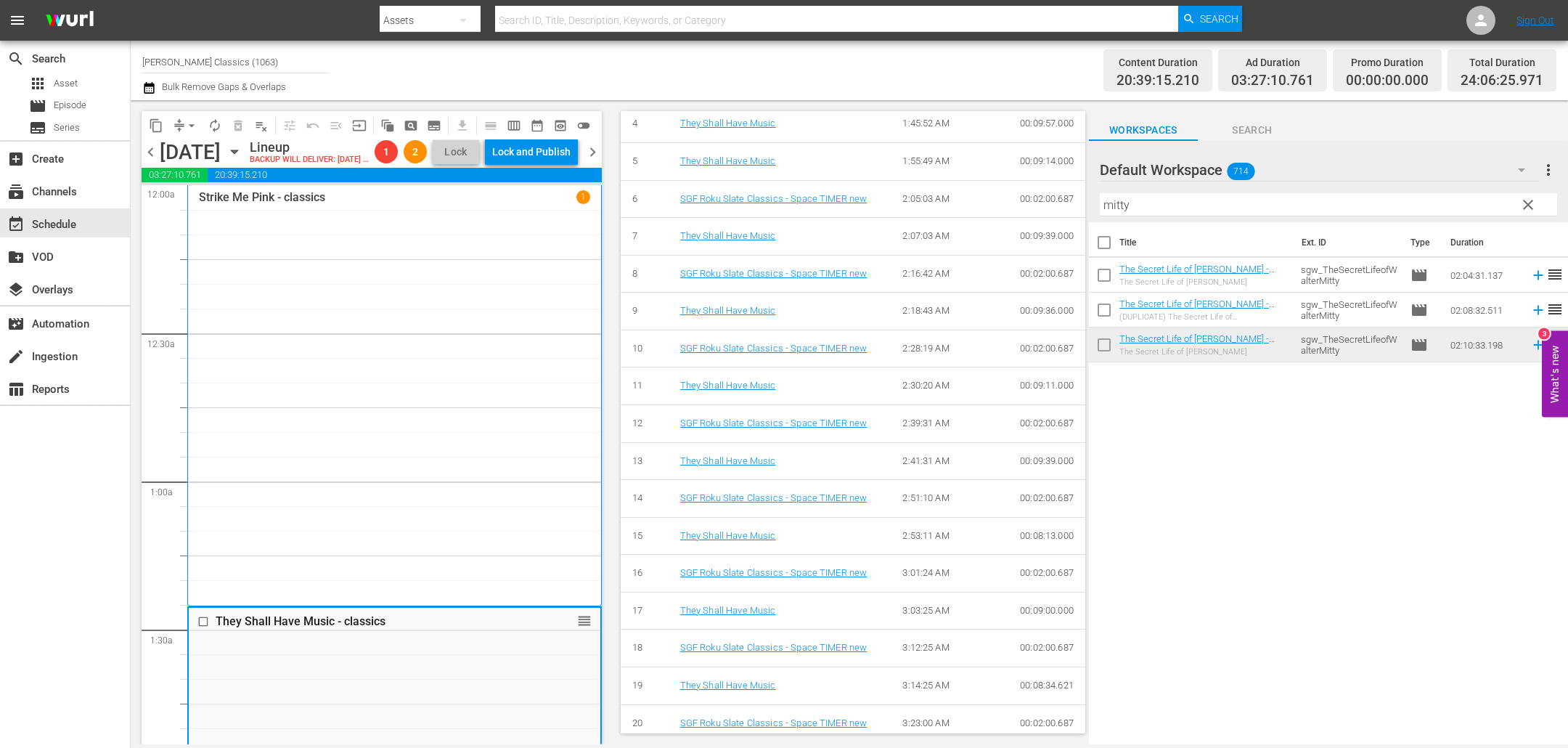
click at [271, 345] on div "Strike Me Pink - classics 1" at bounding box center [394, 395] width 391 height 410
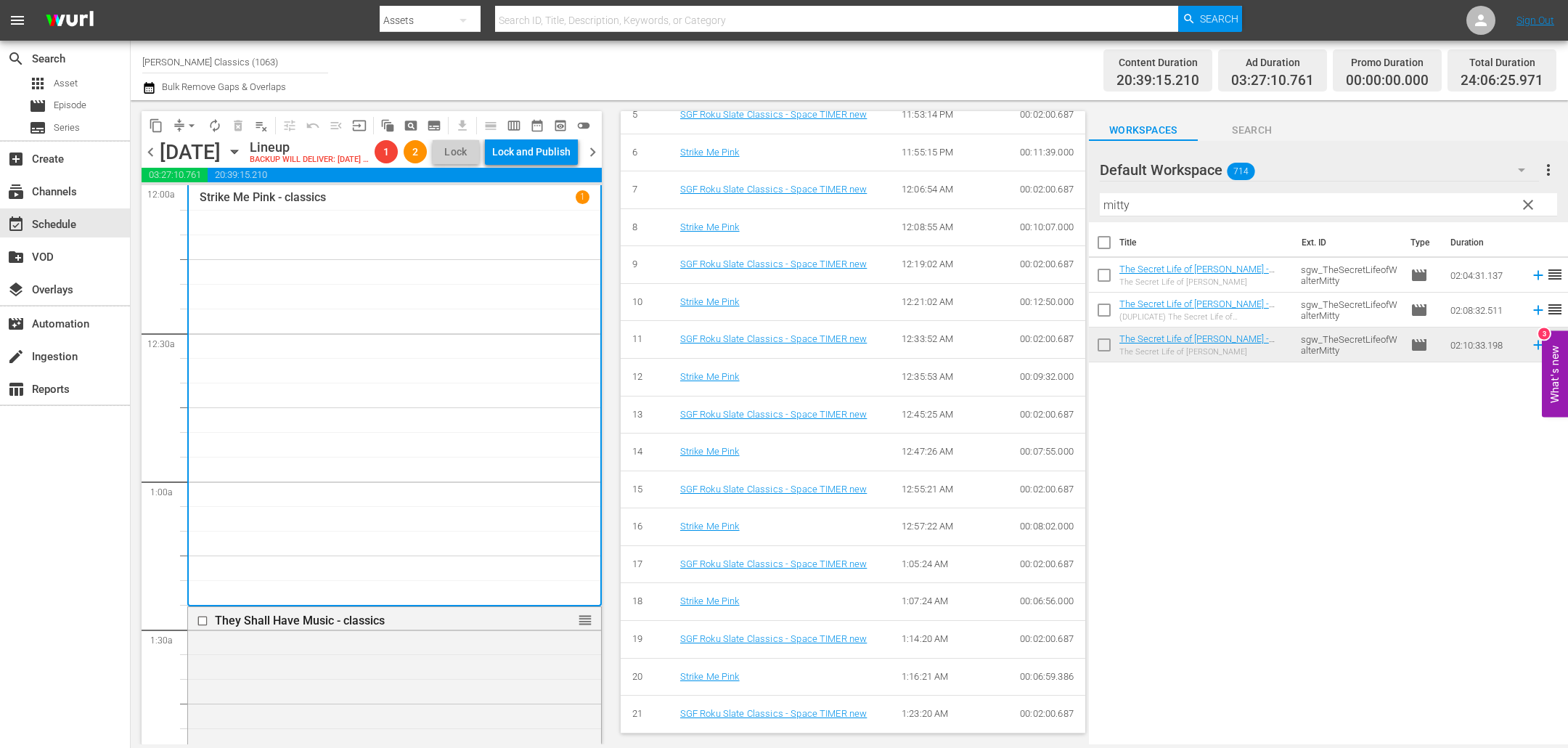
scroll to position [752, 0]
drag, startPoint x: 1173, startPoint y: 203, endPoint x: 987, endPoint y: 188, distance: 186.6
click at [987, 188] on div "content_copy compress arrow_drop_down autorenew_outlined delete_forever_outline…" at bounding box center [849, 422] width 1437 height 644
type input "g"
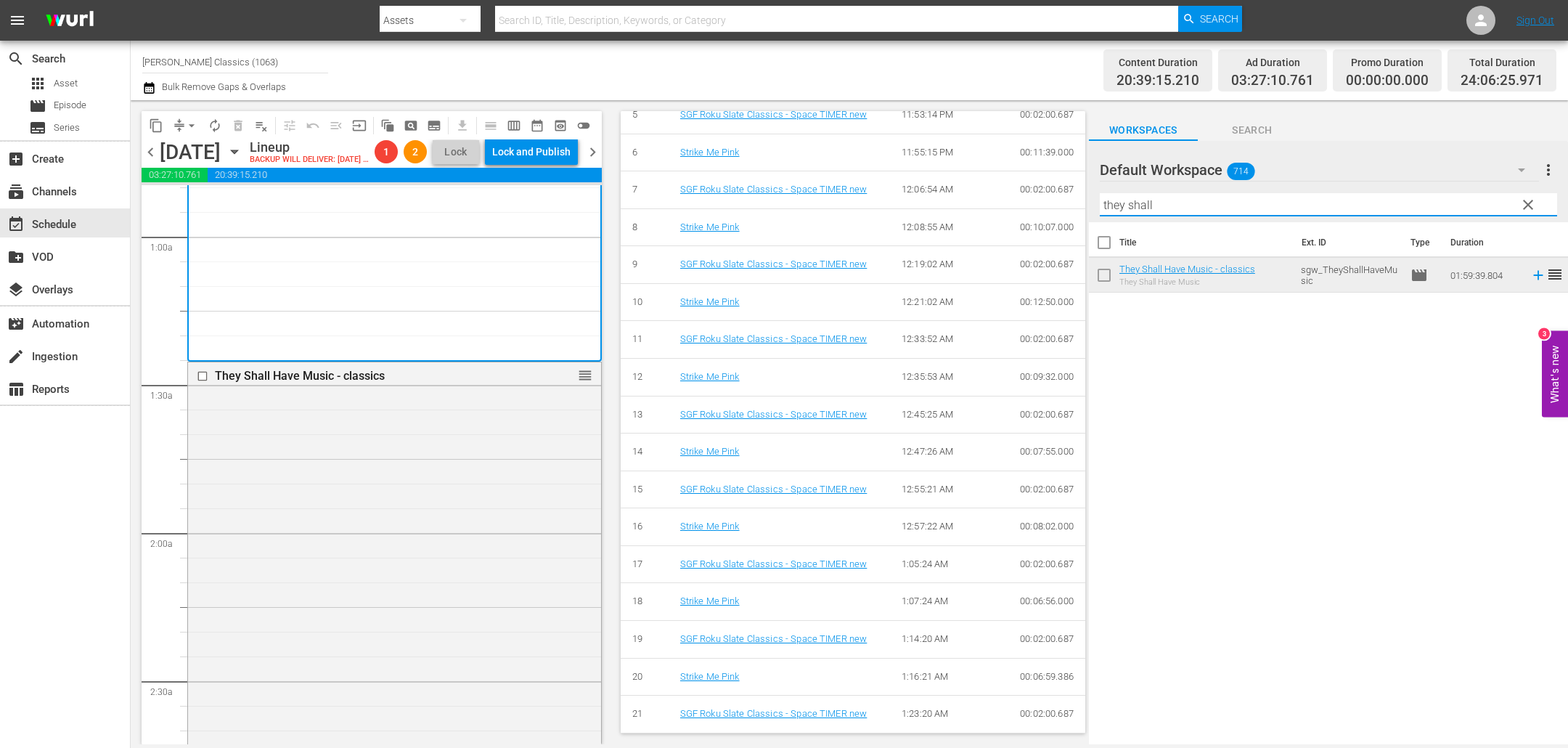
scroll to position [355, 0]
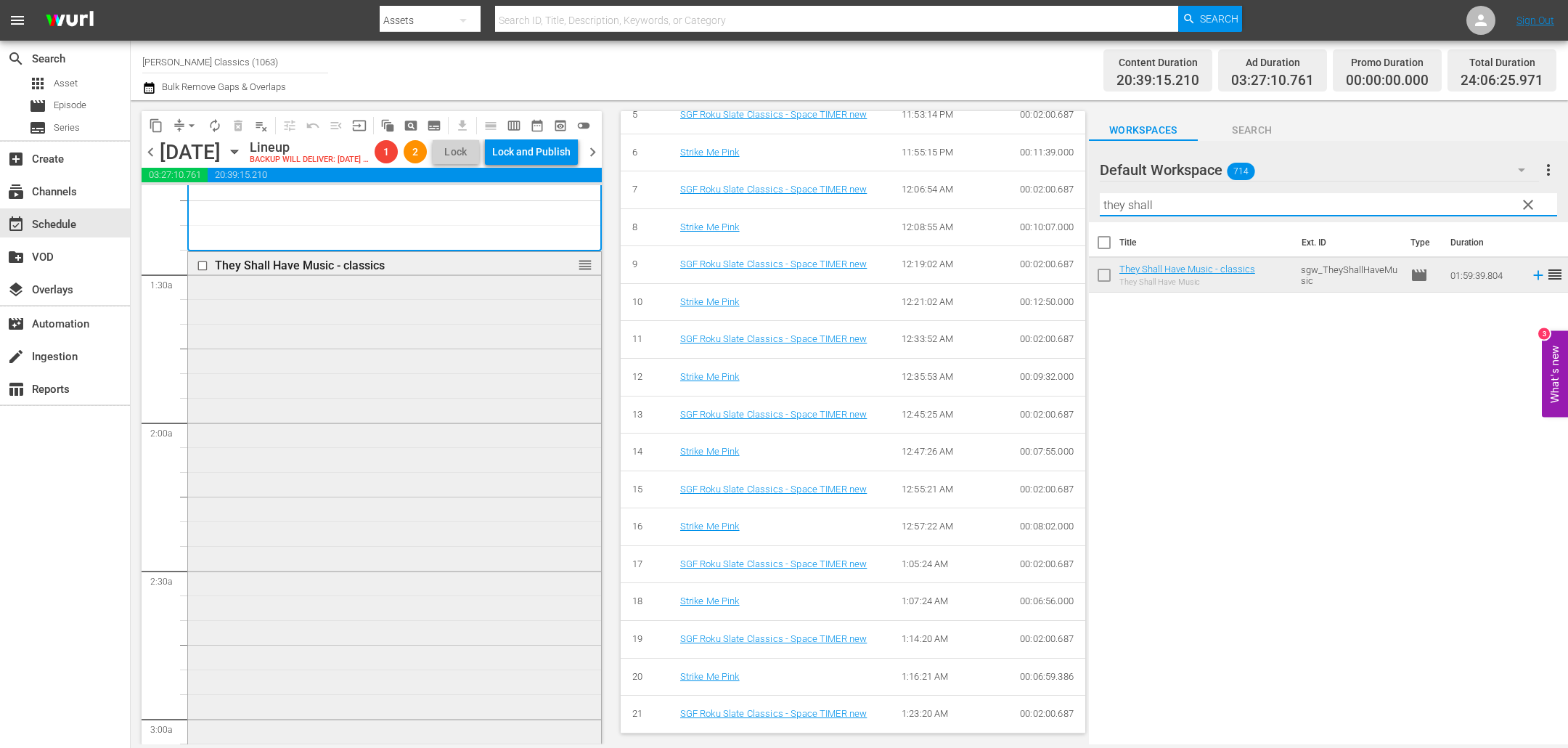
type input "they shall"
click at [496, 392] on div "They Shall Have Music - classics reorder" at bounding box center [394, 545] width 413 height 586
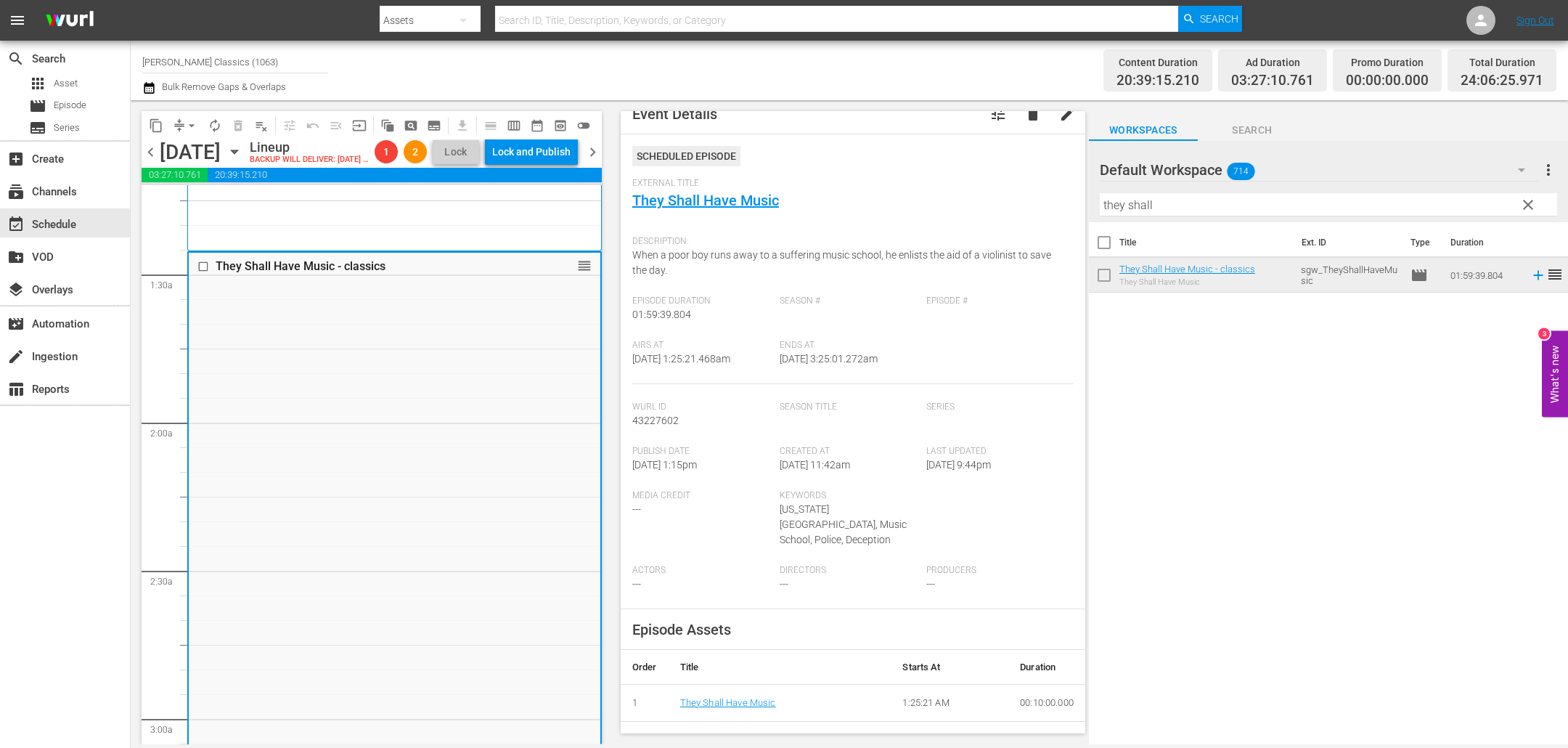
scroll to position [0, 0]
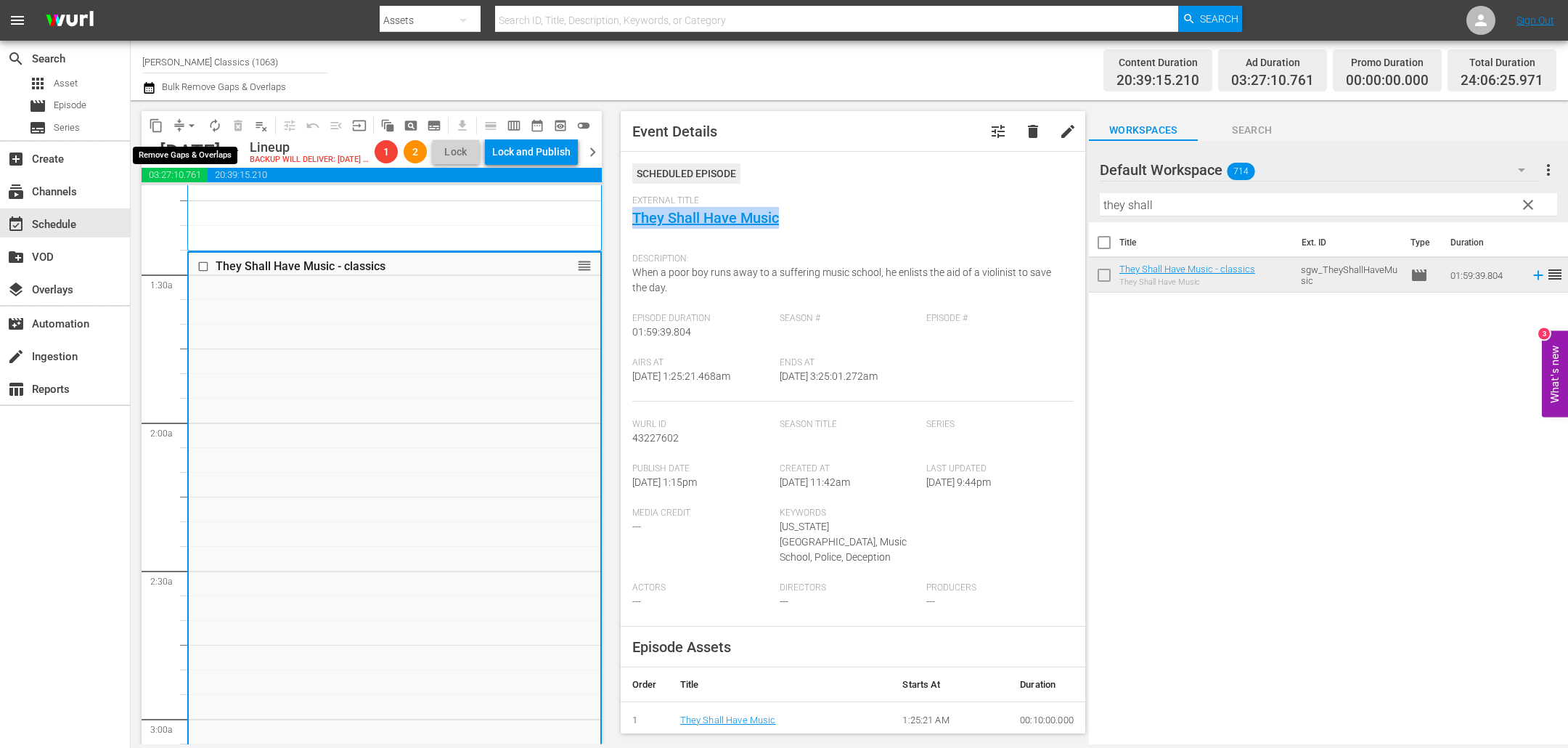
click at [186, 124] on span "arrow_drop_down" at bounding box center [192, 125] width 15 height 15
click at [192, 198] on li "Align to End of Previous Day" at bounding box center [192, 202] width 152 height 24
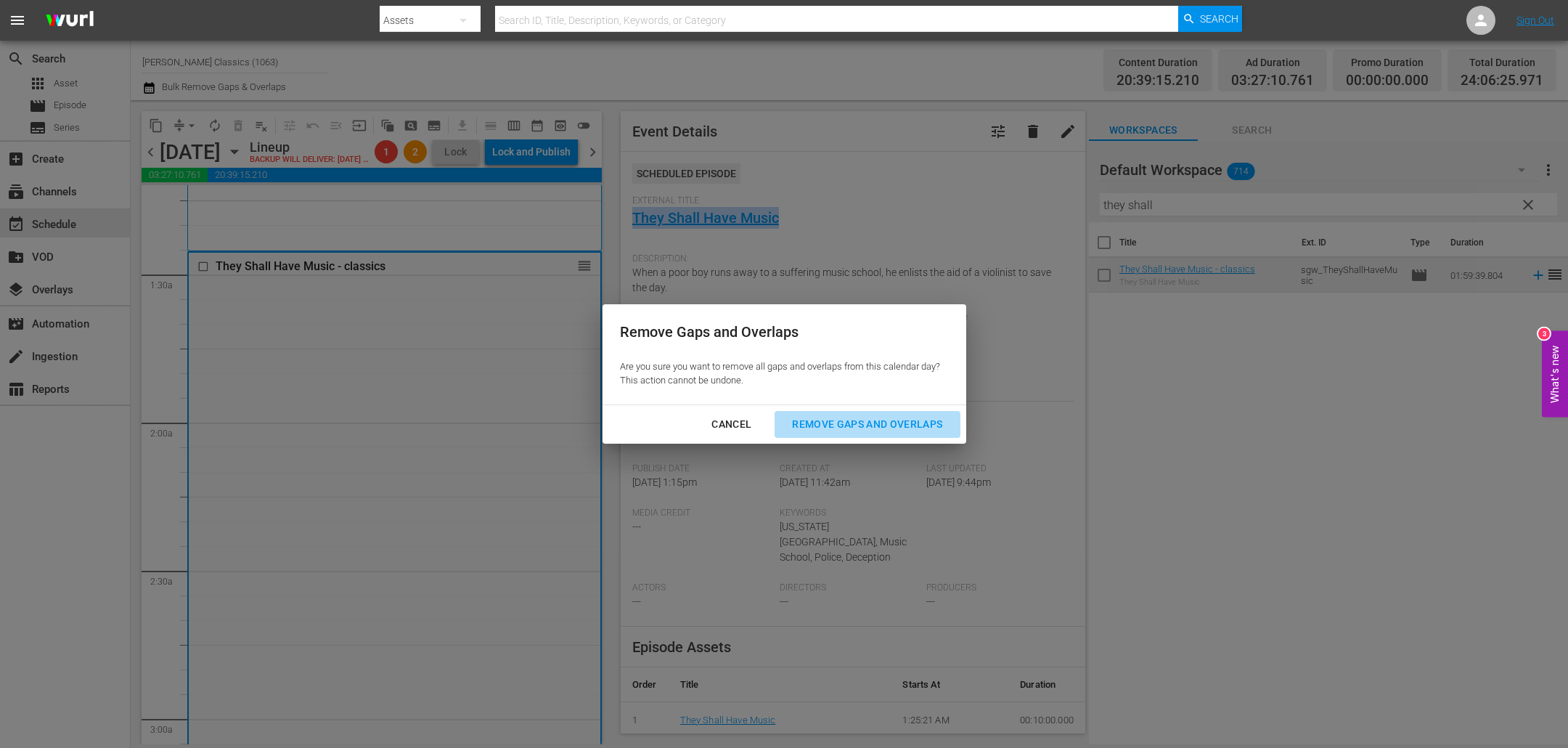
drag, startPoint x: 906, startPoint y: 424, endPoint x: 496, endPoint y: 366, distance: 414.1
click at [906, 424] on div "Remove Gaps and Overlaps" at bounding box center [867, 423] width 174 height 18
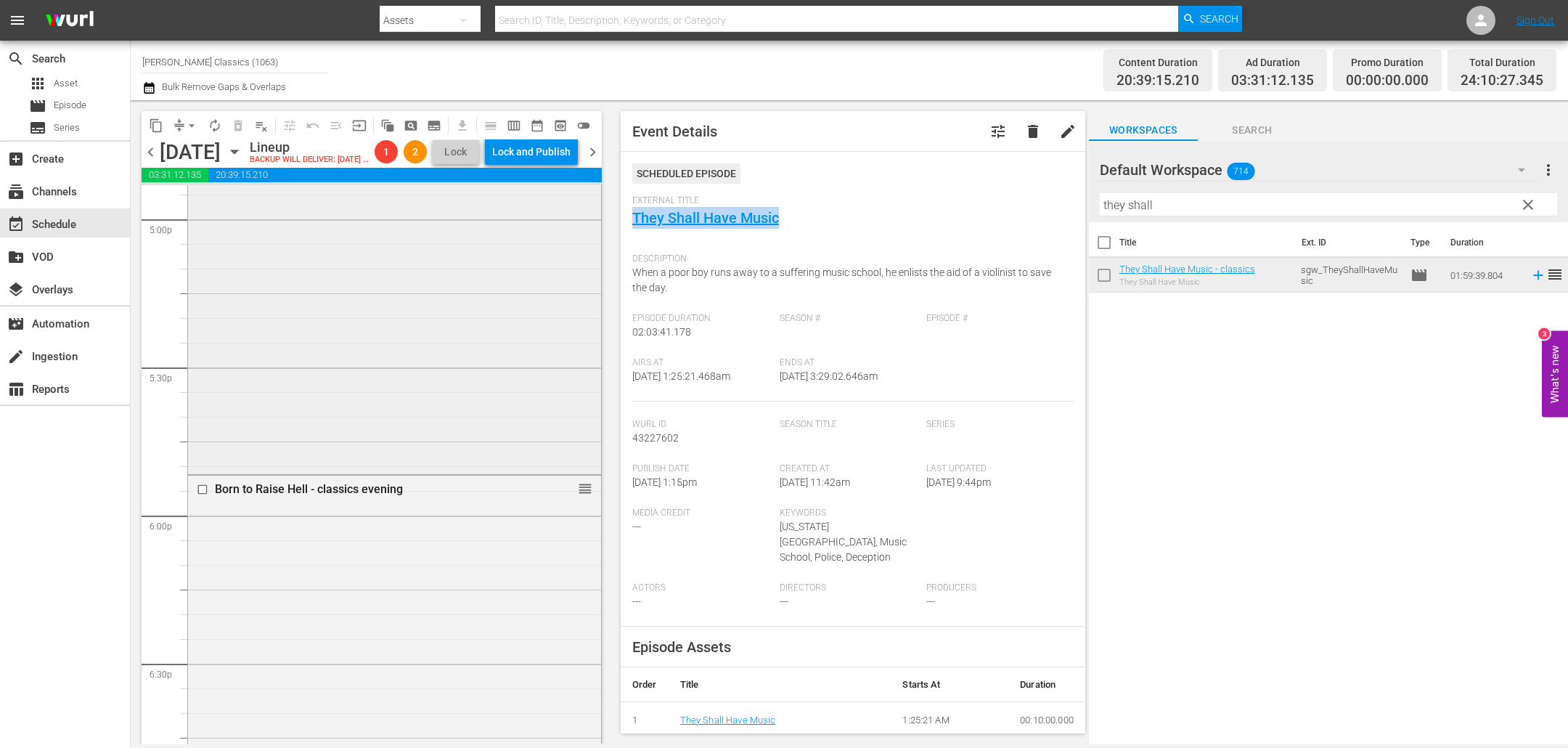
scroll to position [4894, 0]
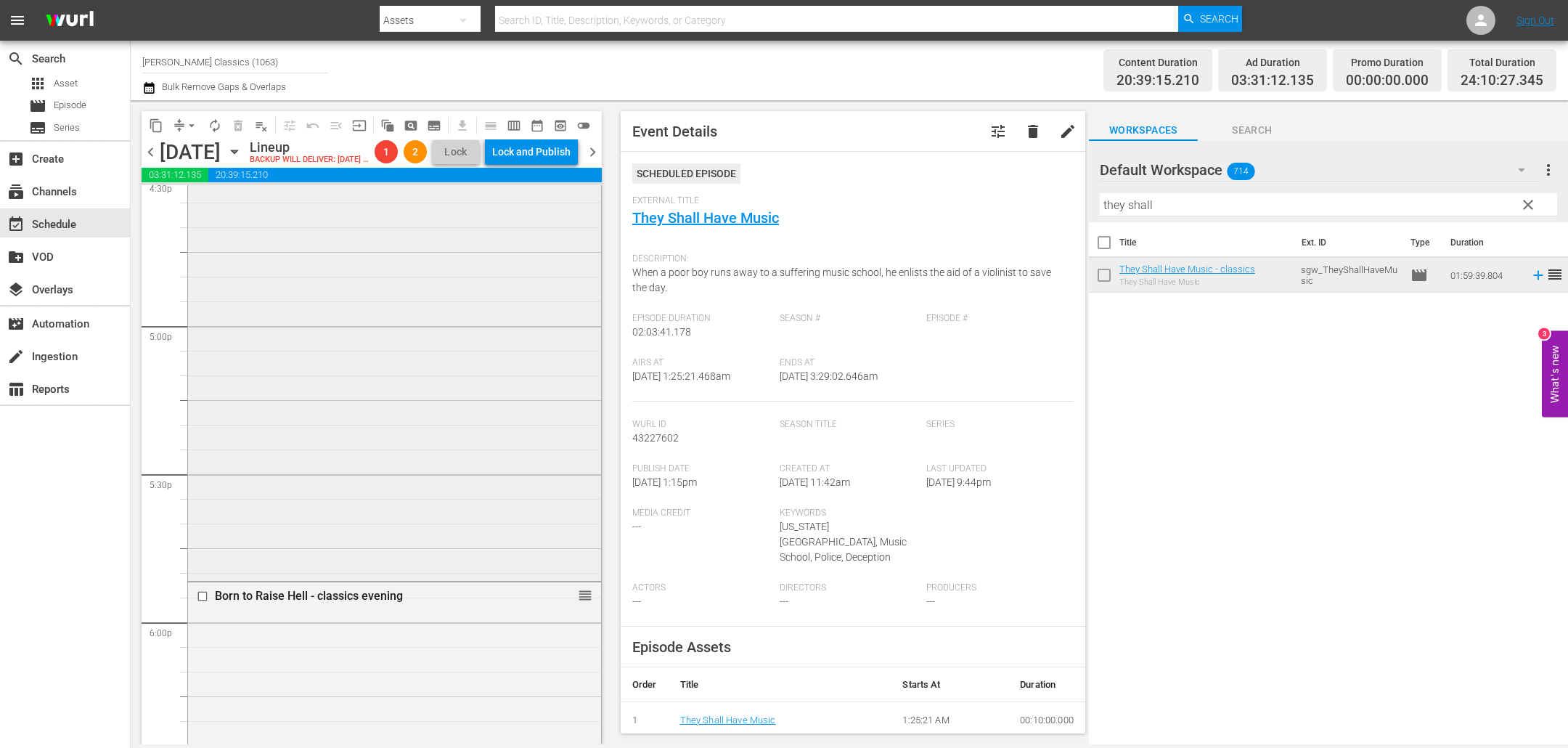
click at [332, 364] on div "Dead End - classics reorder" at bounding box center [394, 313] width 413 height 528
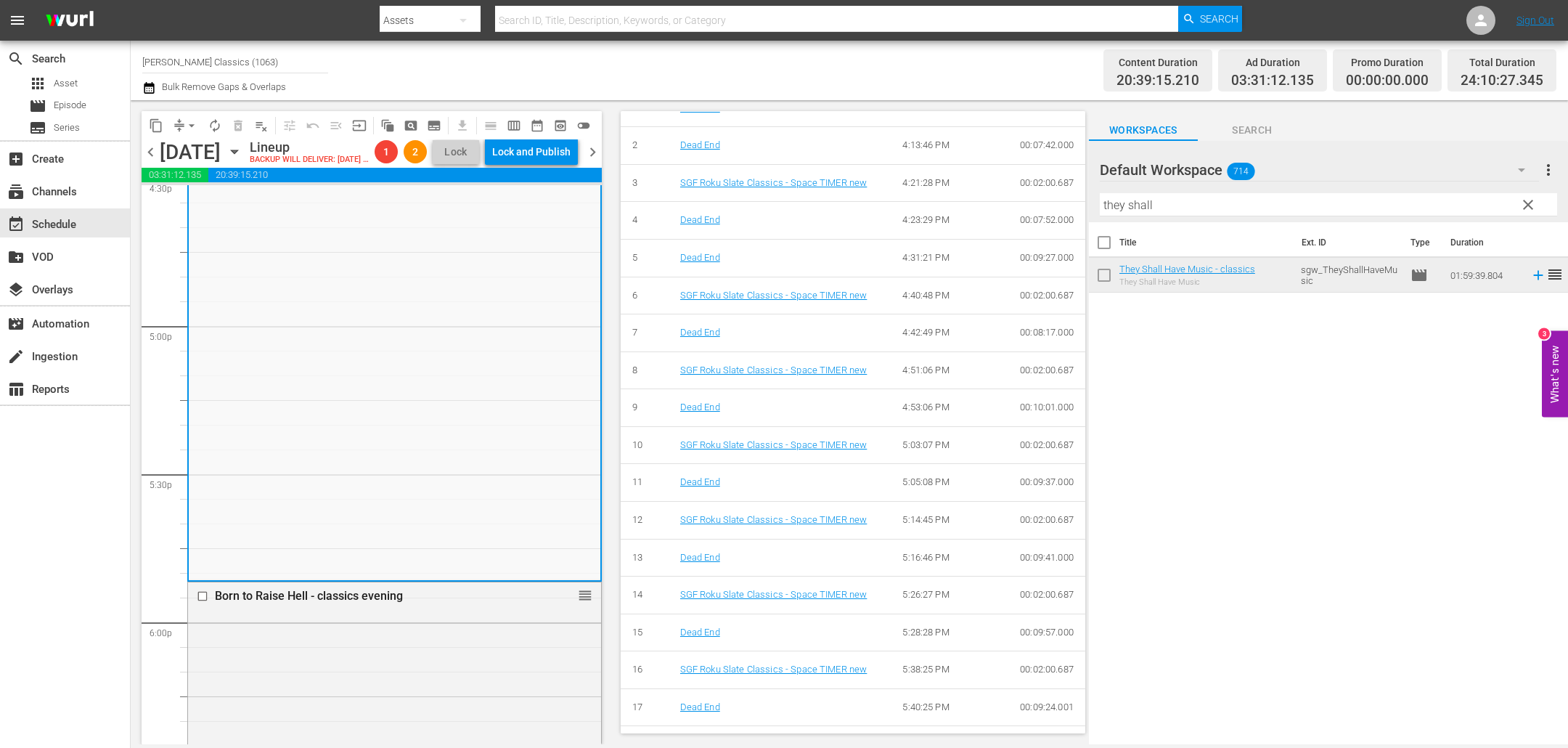
scroll to position [617, 0]
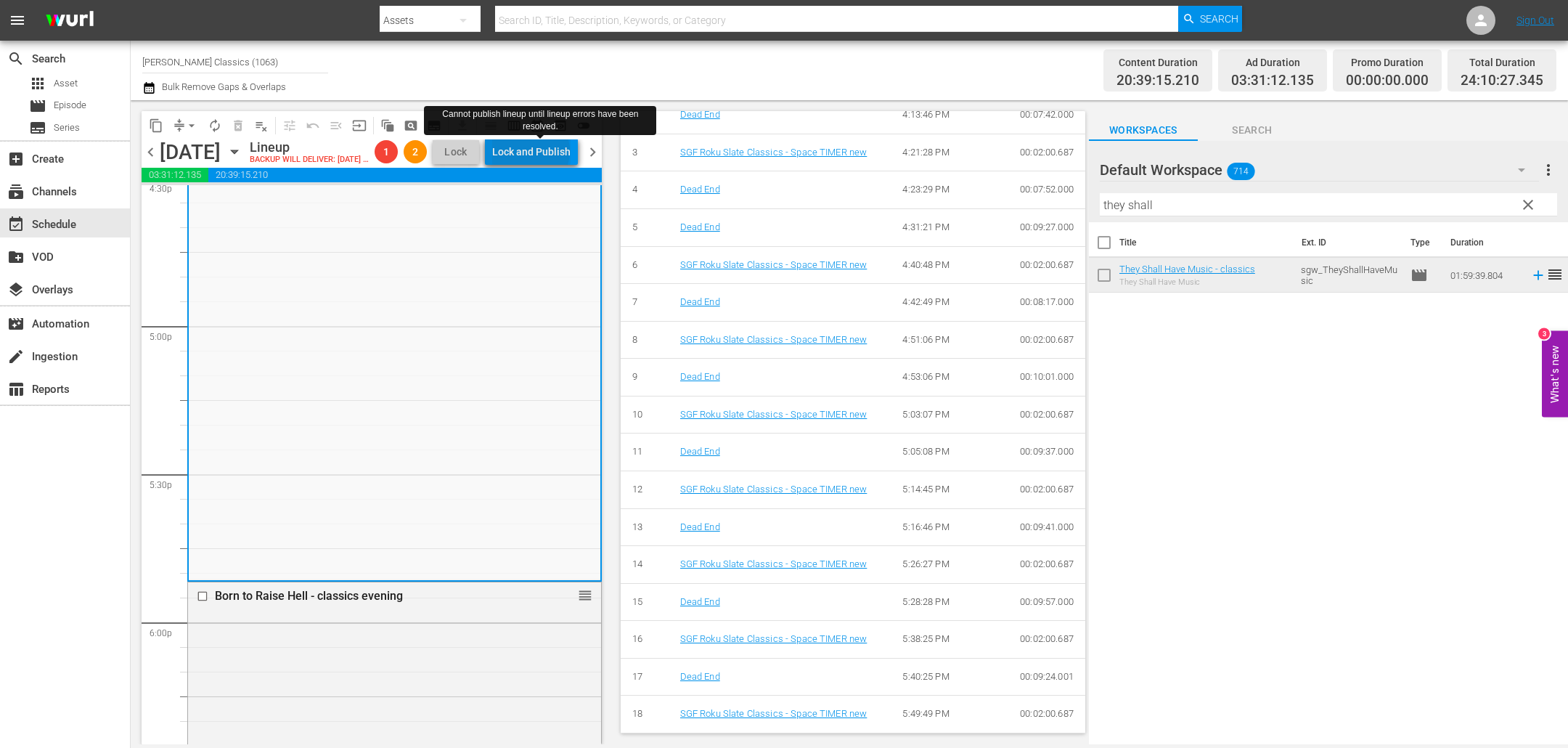
click at [547, 153] on div "Lock and Publish" at bounding box center [531, 151] width 78 height 26
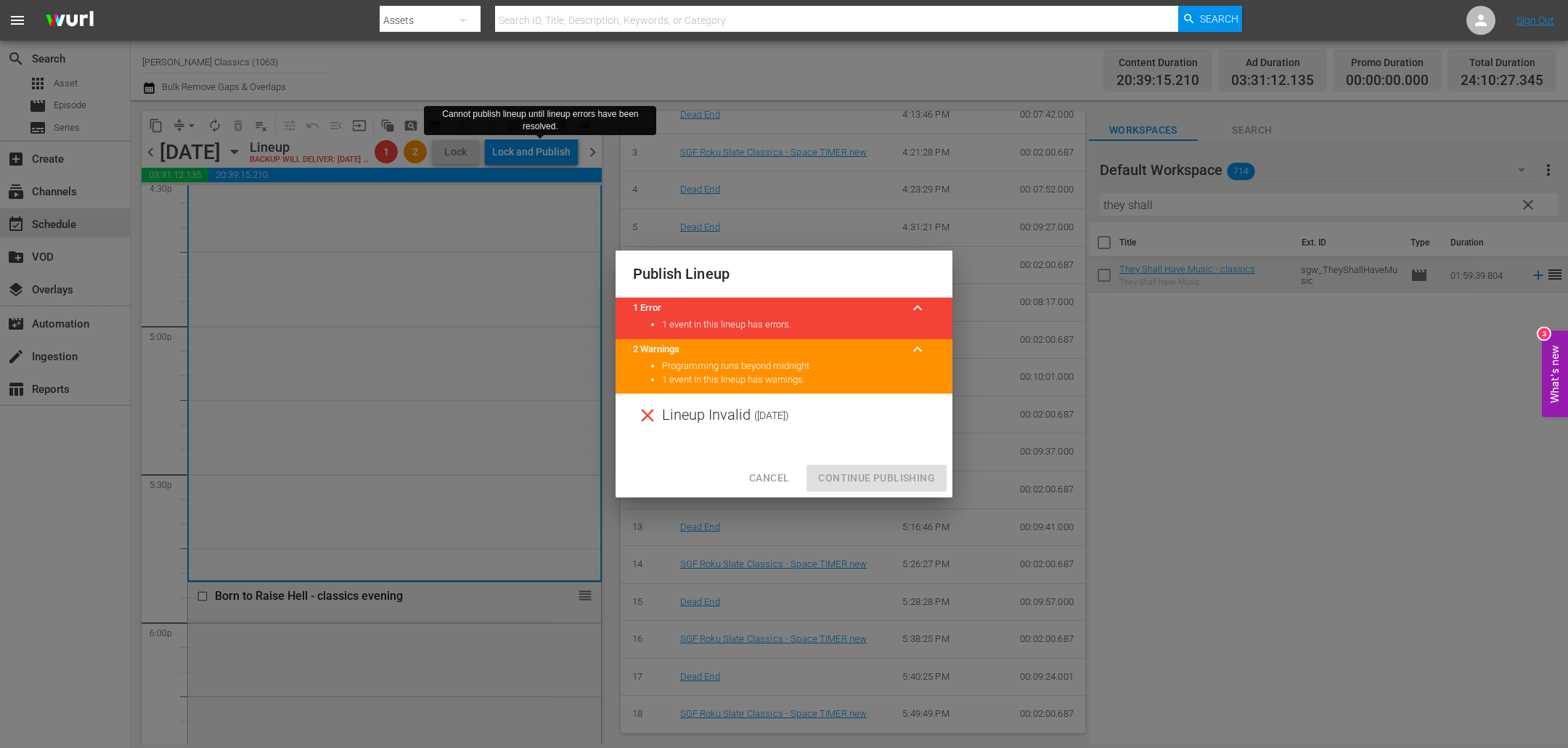
click at [787, 467] on button "Cancel" at bounding box center [770, 478] width 63 height 27
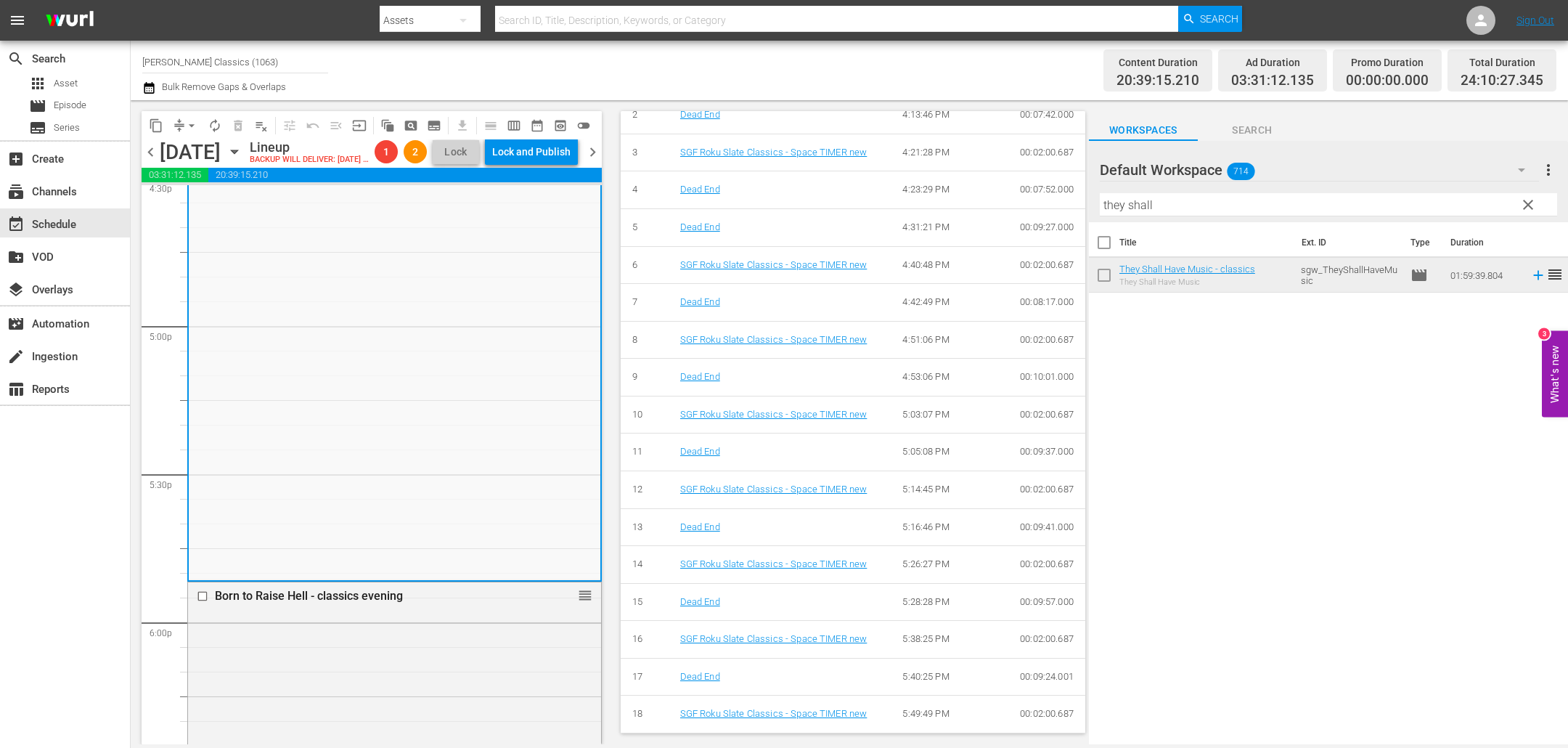
click at [606, 160] on div "content_copy compress arrow_drop_down autorenew_outlined delete_forever_outline…" at bounding box center [368, 422] width 474 height 644
click at [594, 162] on span "chevron_right" at bounding box center [592, 151] width 18 height 18
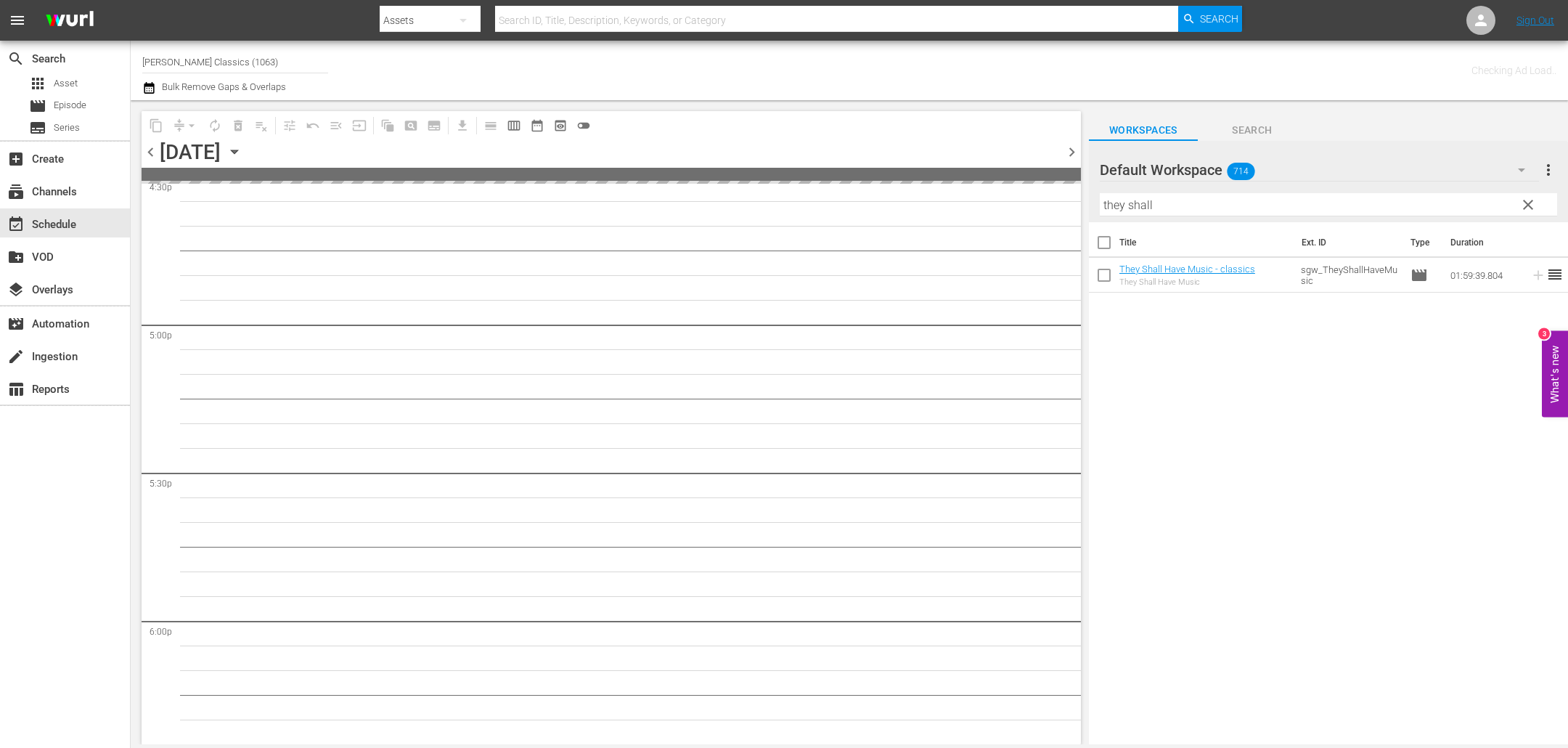
scroll to position [5018, 0]
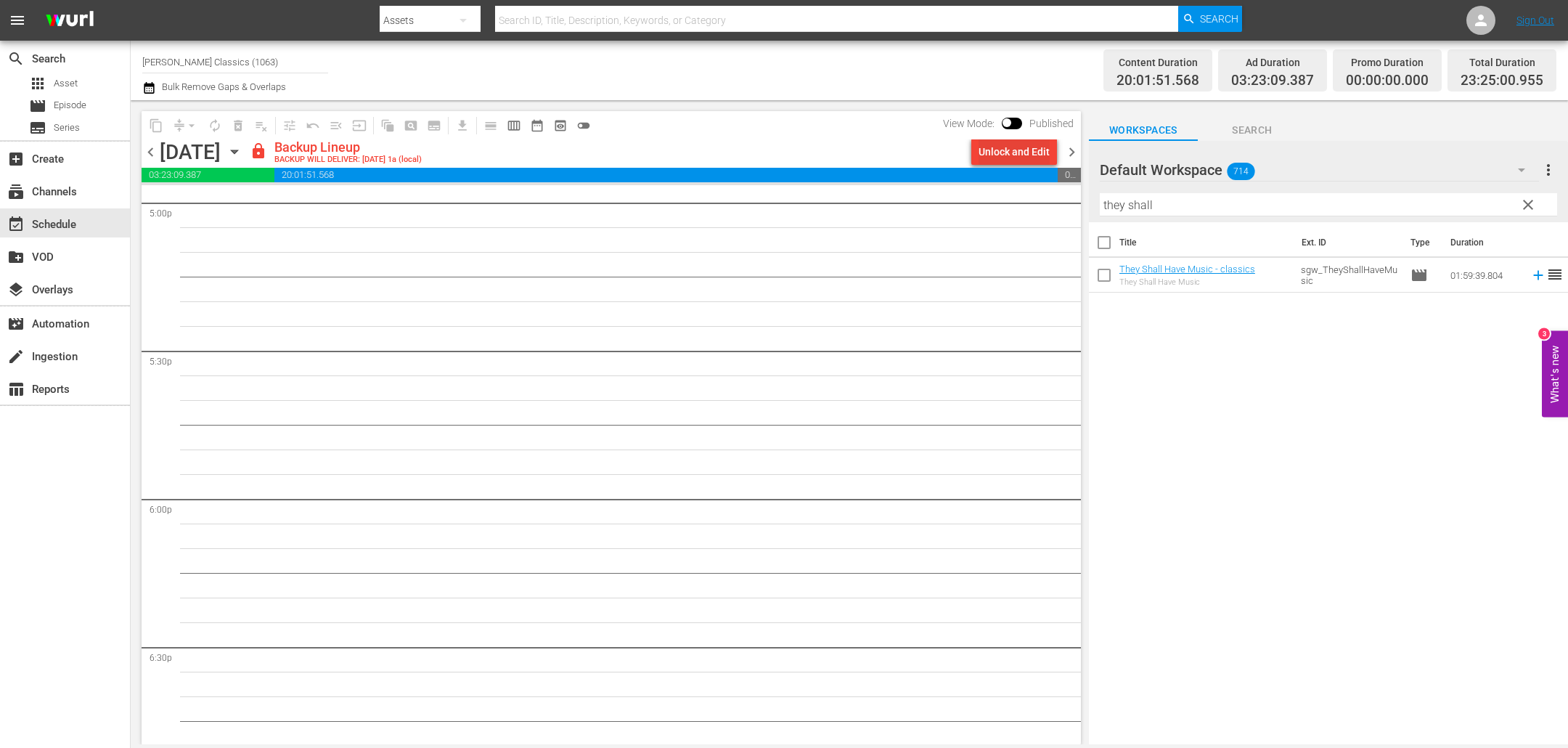
click at [1052, 148] on button "Unlock and Edit" at bounding box center [1014, 151] width 86 height 26
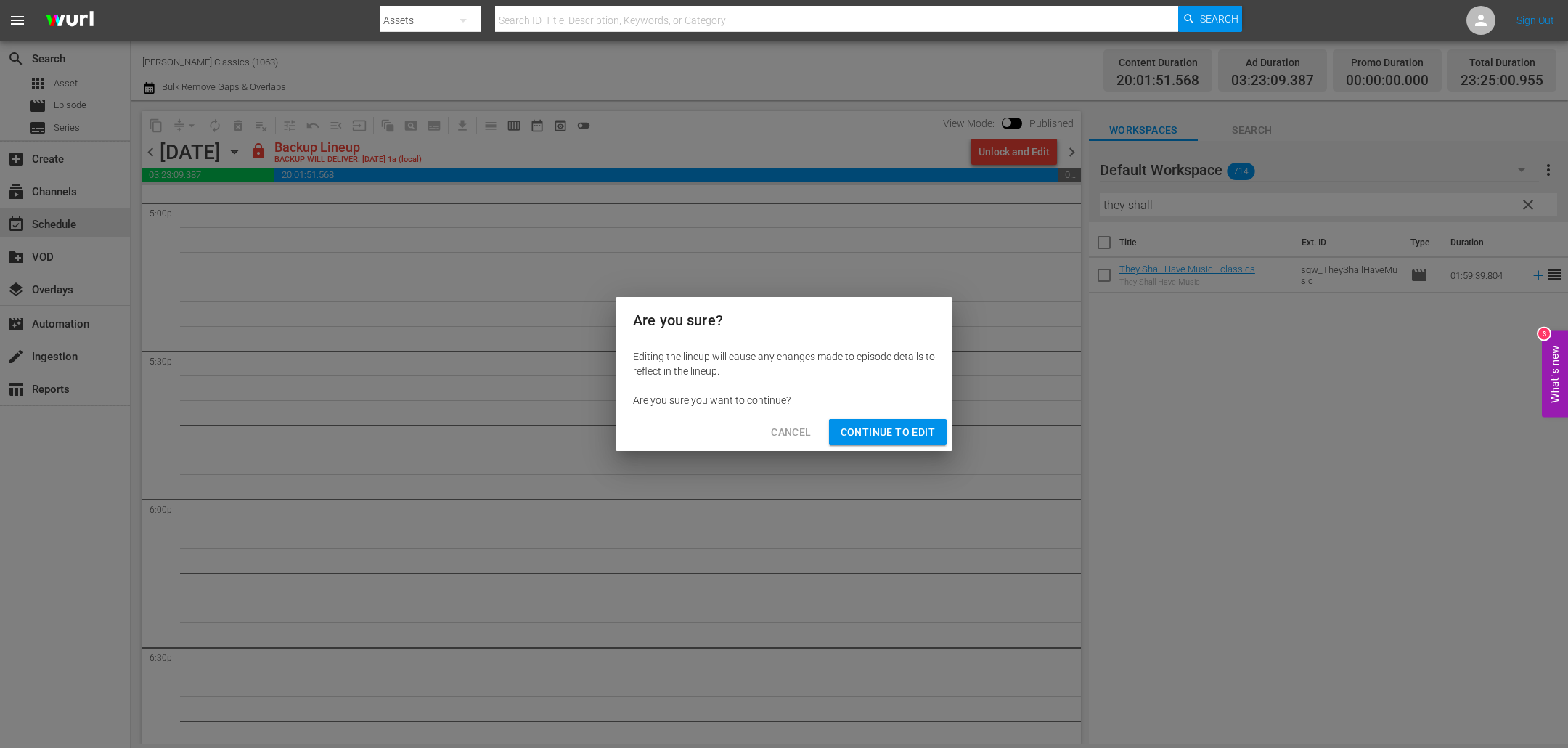
click at [858, 416] on div "Cancel Continue to Edit" at bounding box center [784, 433] width 337 height 39
click at [858, 431] on span "Continue to Edit" at bounding box center [888, 432] width 94 height 18
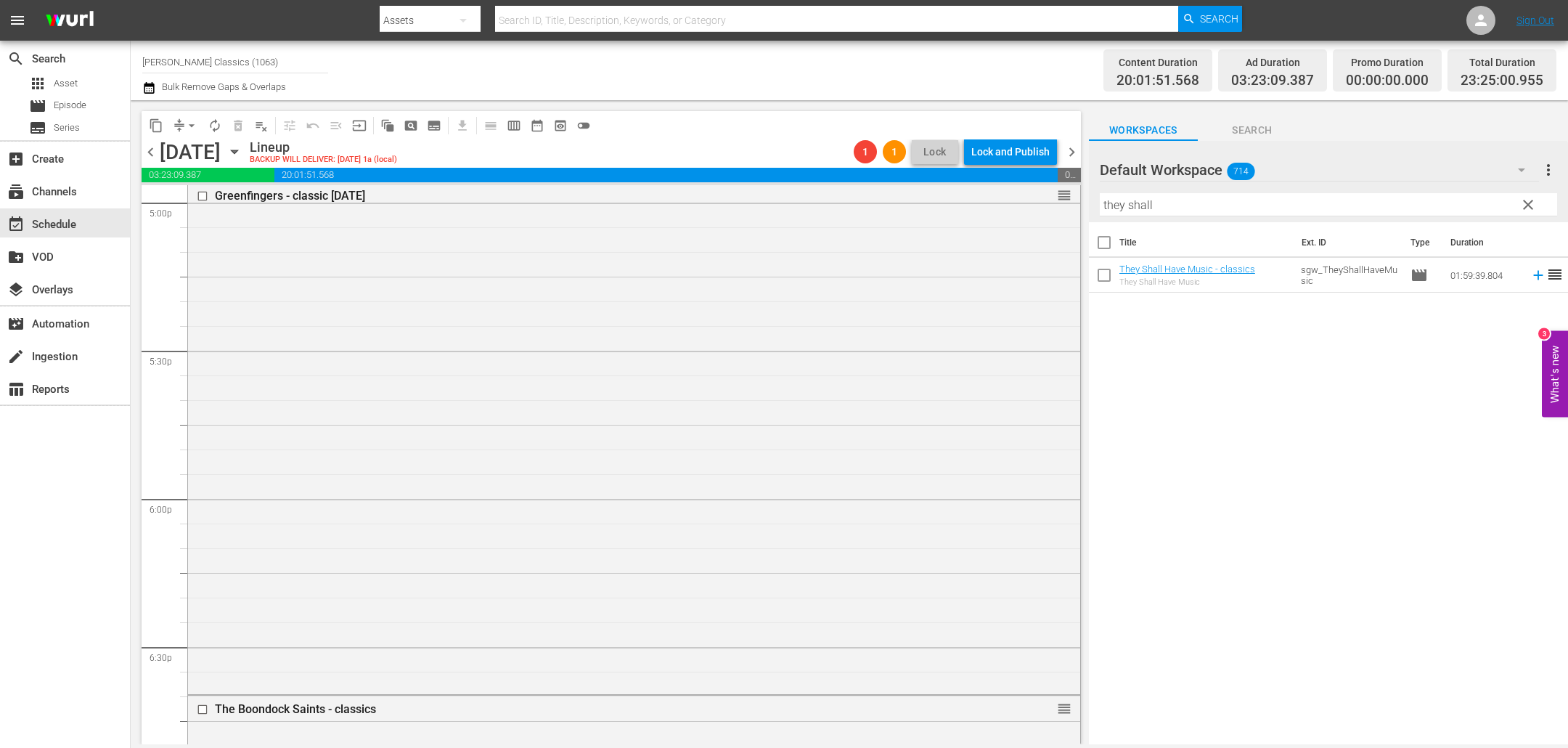
scroll to position [4894, 0]
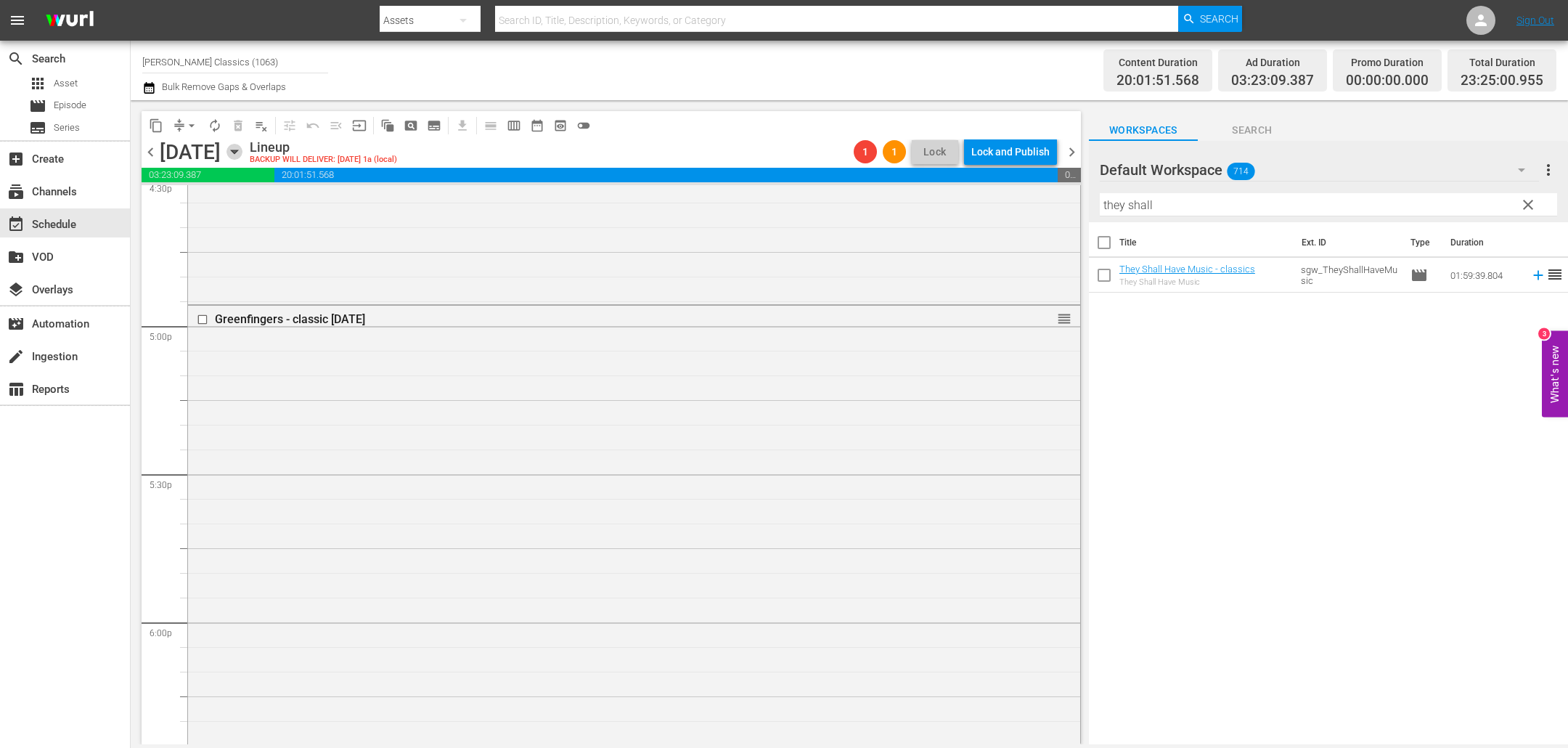
click at [237, 151] on icon "button" at bounding box center [234, 151] width 6 height 4
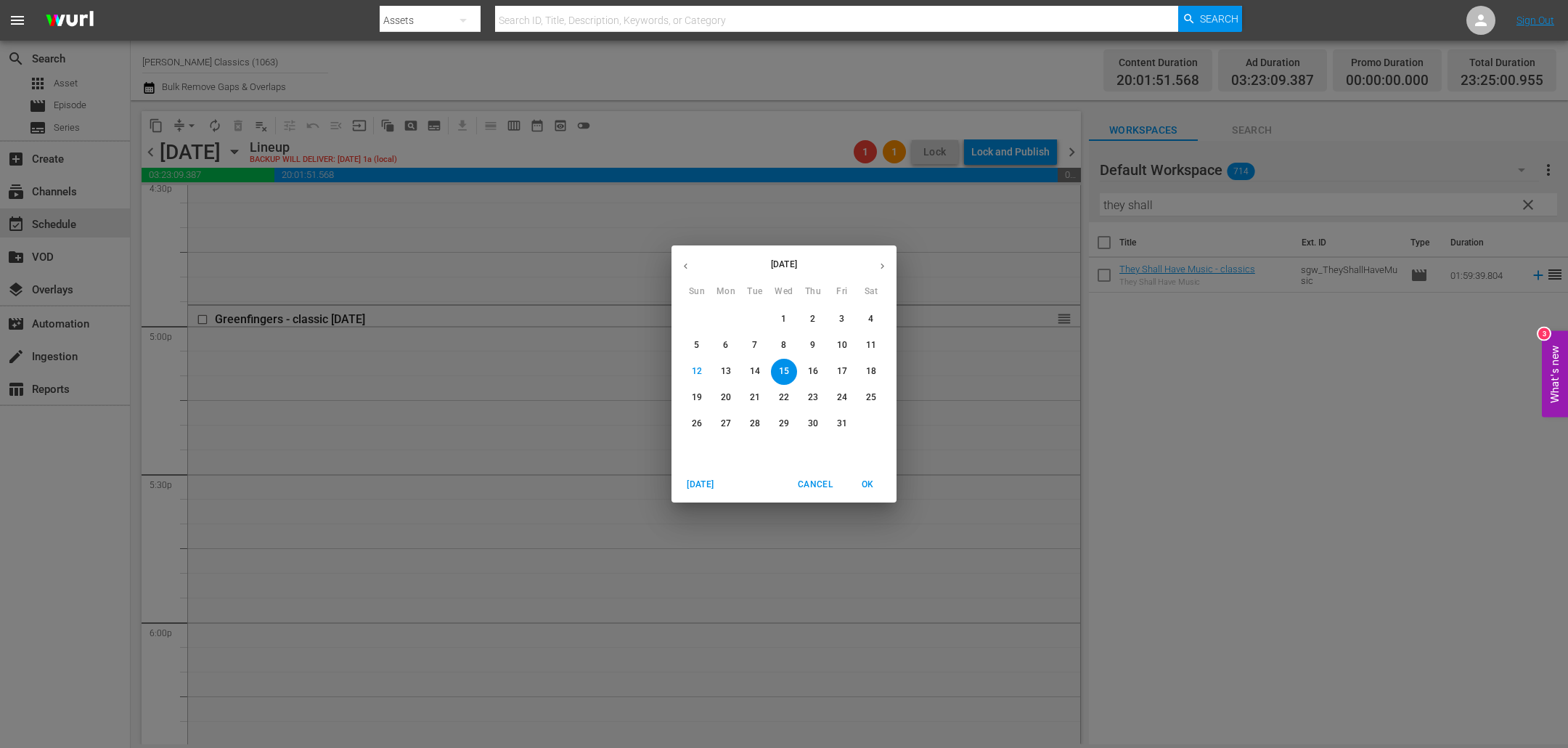
click at [488, 246] on div "October 2025 Sun Mon Tue Wed Thu Fri Sat 28 29 30 1 2 3 4 5 6 7 8 9 10 11 12 13…" at bounding box center [784, 374] width 1568 height 748
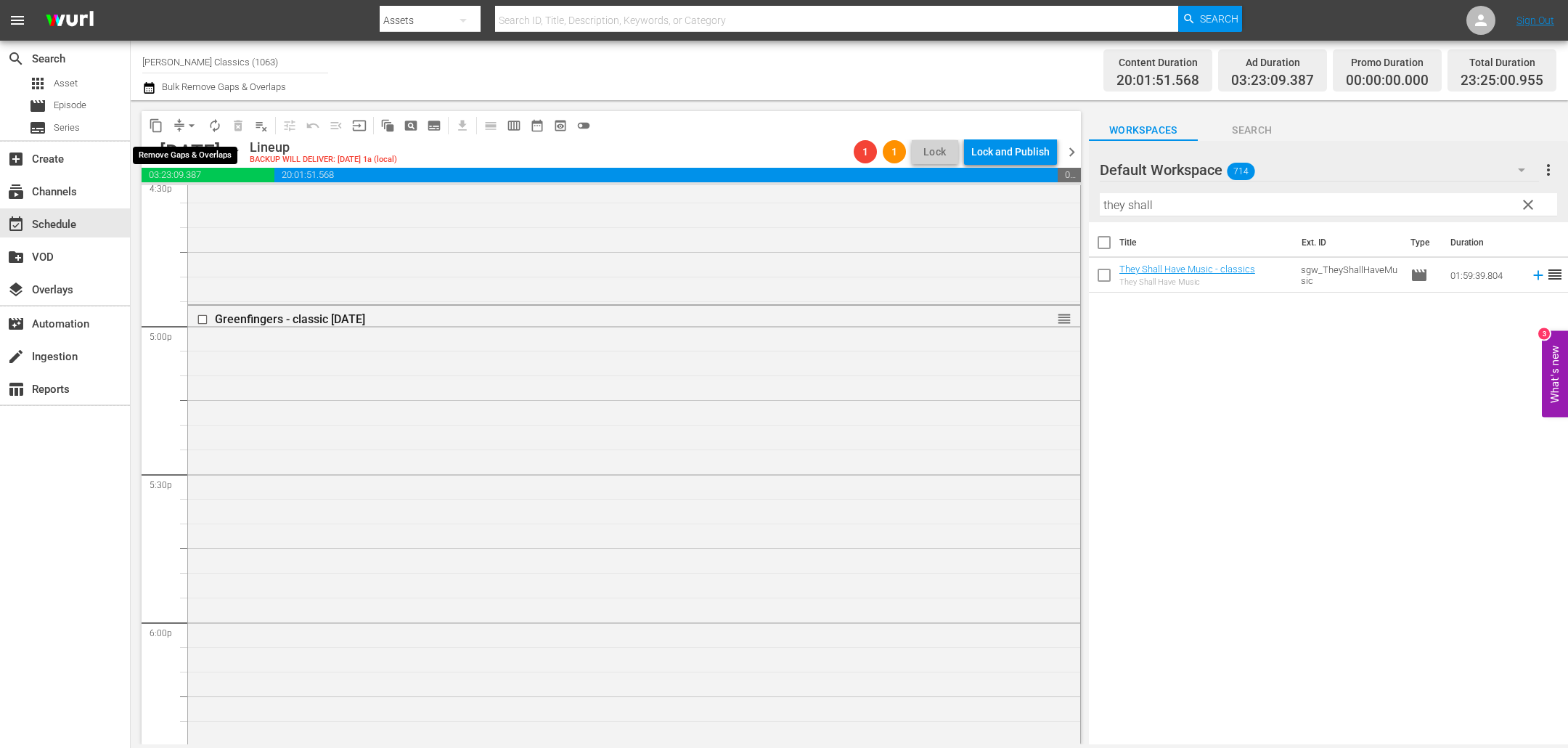
click at [189, 127] on span "arrow_drop_down" at bounding box center [192, 125] width 15 height 15
click at [228, 205] on li "Align to End of Previous Day" at bounding box center [192, 202] width 152 height 24
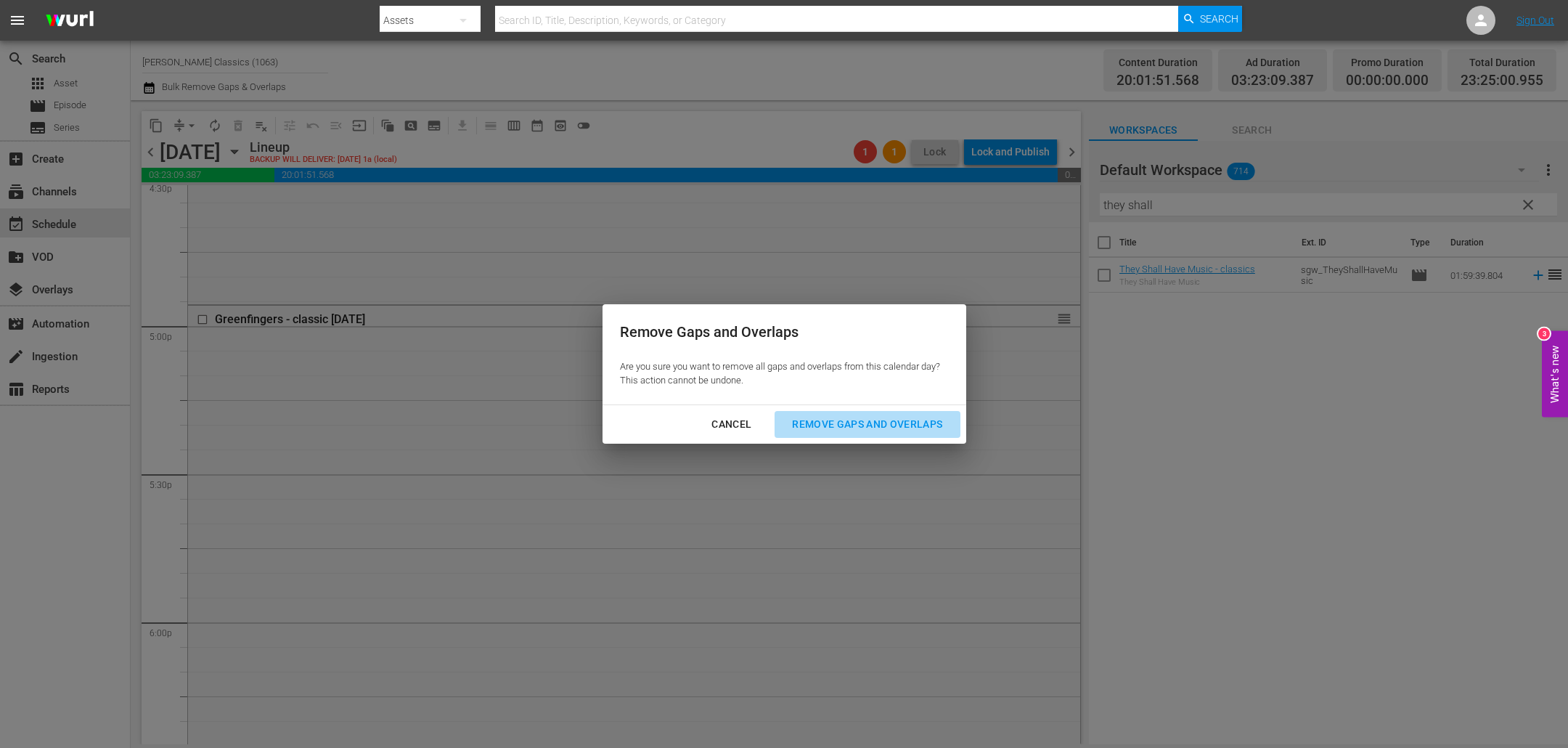
click at [913, 416] on div "Remove Gaps and Overlaps" at bounding box center [867, 423] width 174 height 18
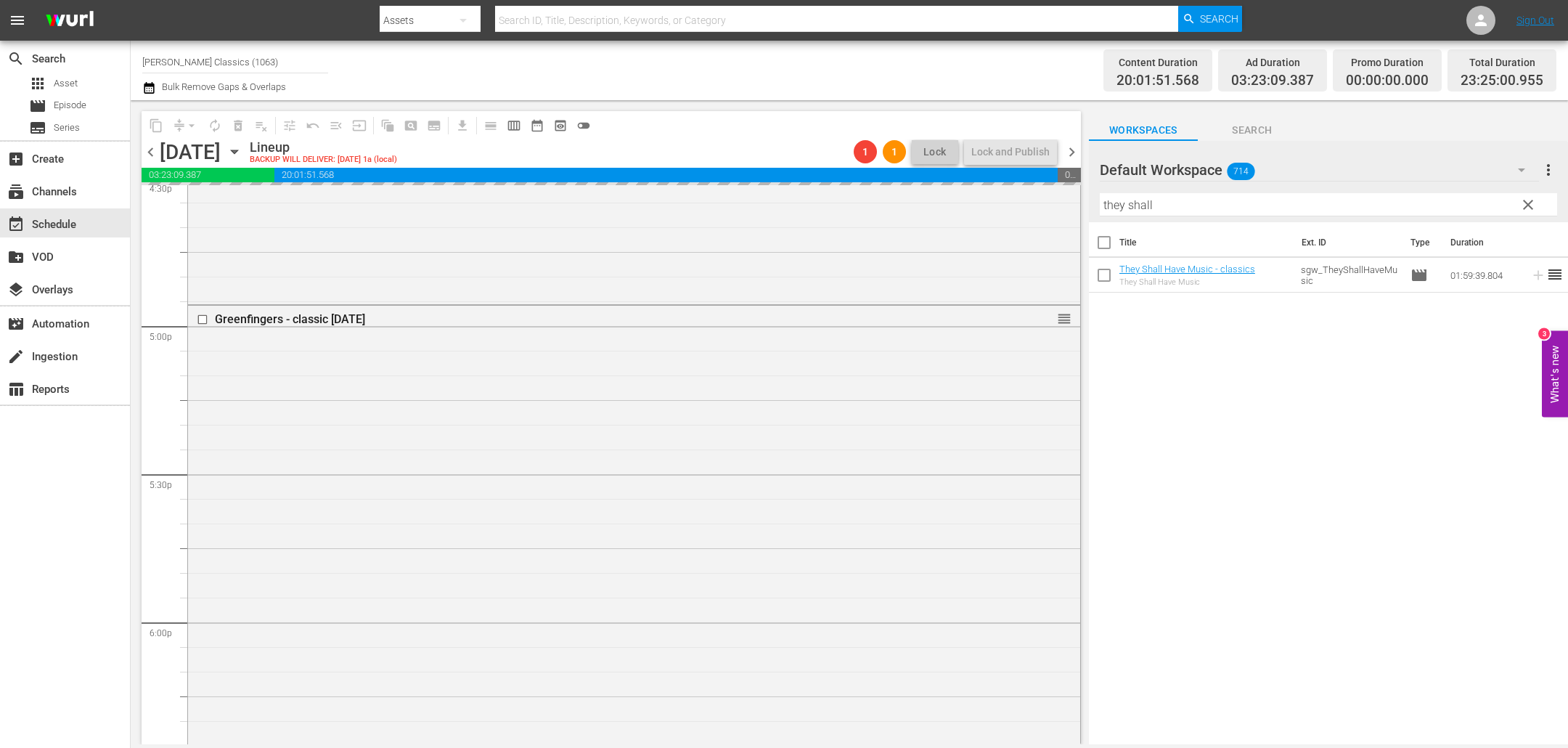
click at [155, 150] on span "chevron_left" at bounding box center [150, 151] width 18 height 18
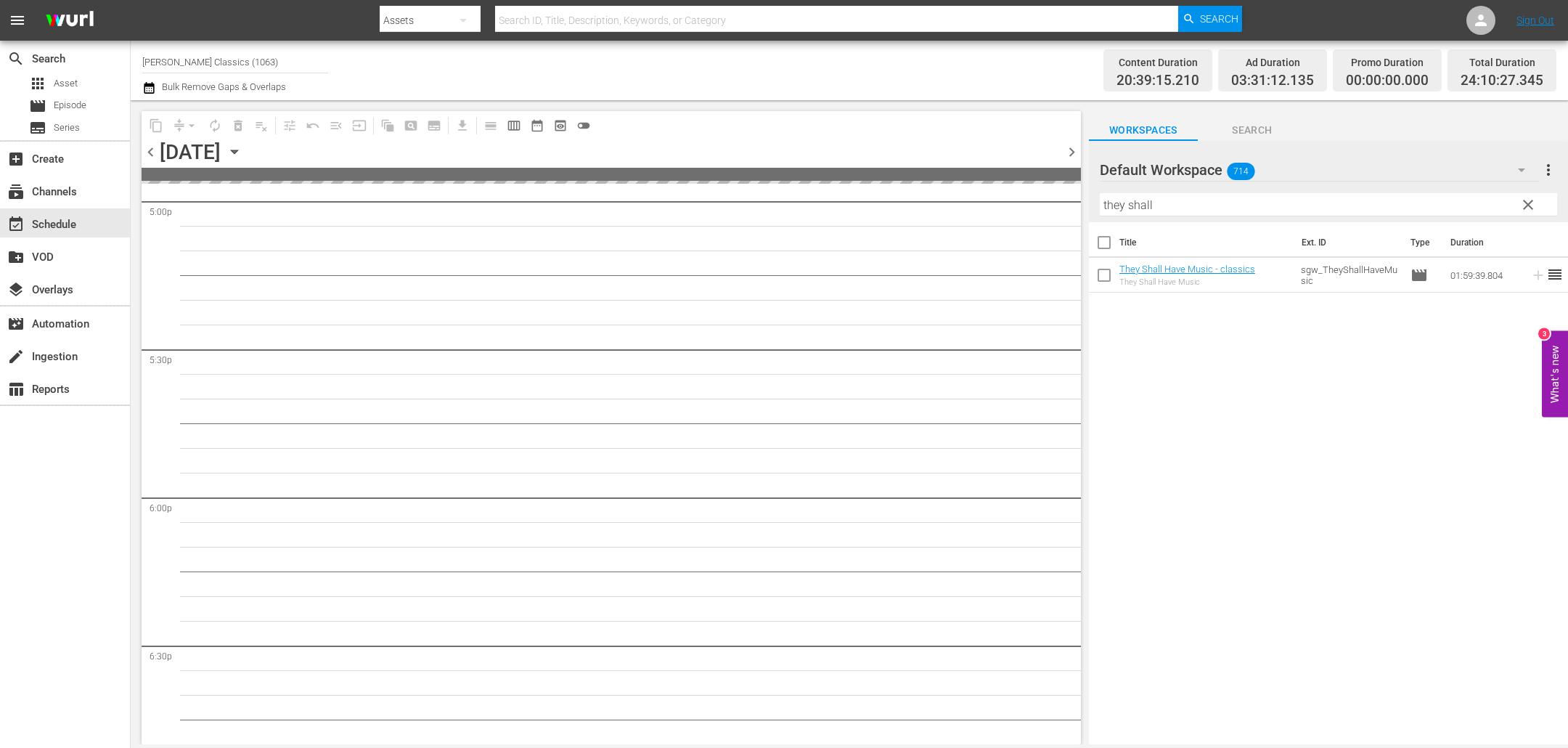
scroll to position [4894, 0]
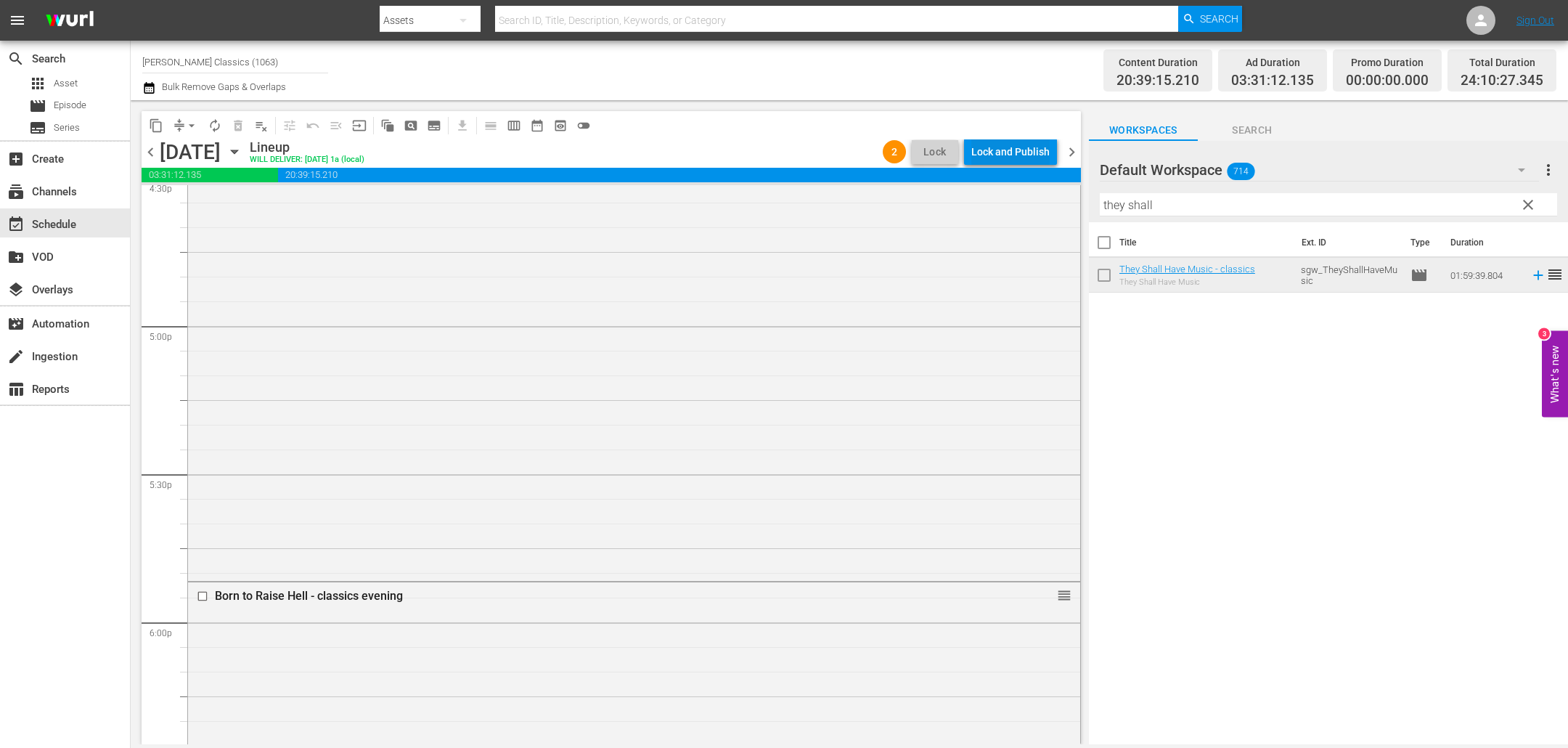
click at [966, 154] on button "Lock and Publish" at bounding box center [1011, 151] width 93 height 26
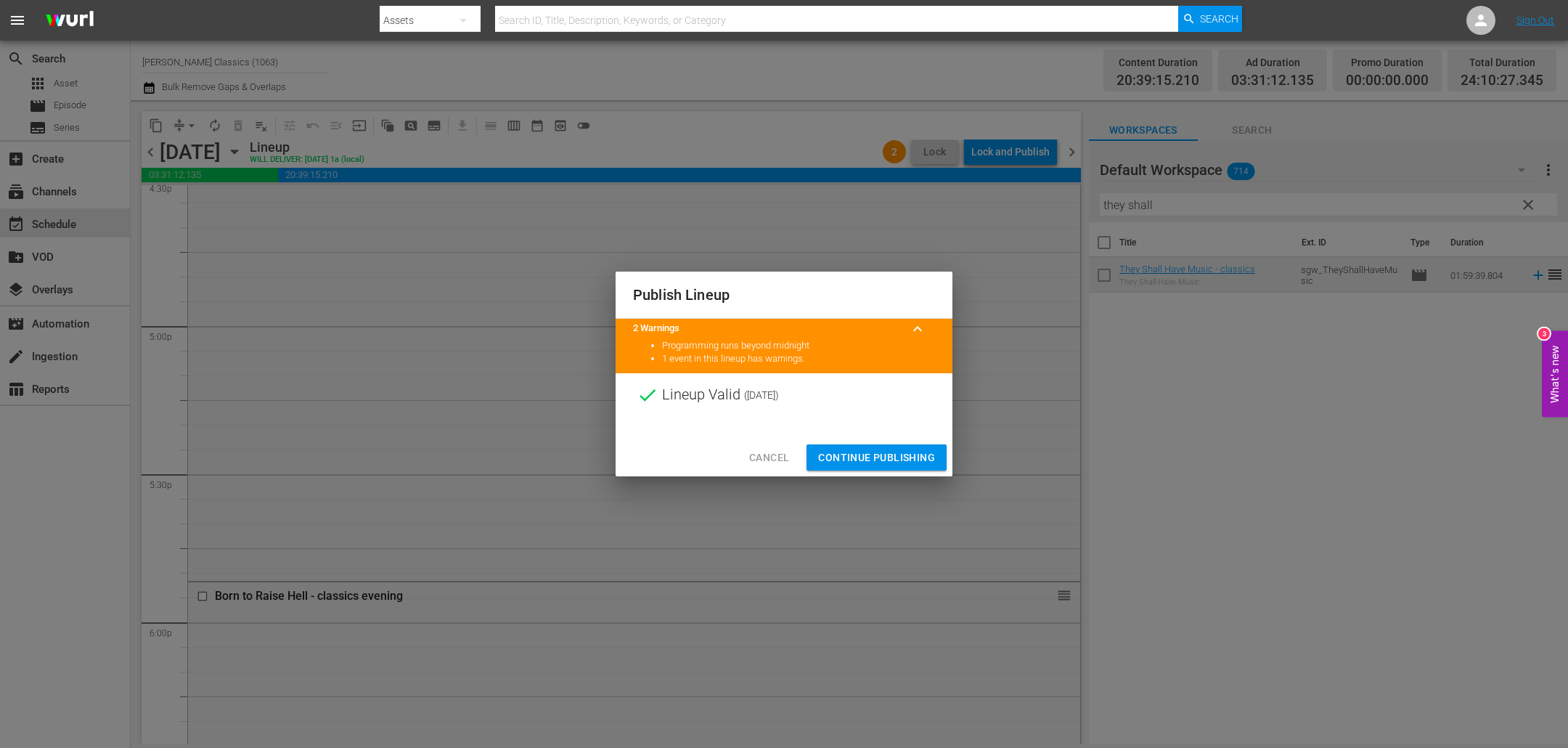
click at [872, 458] on span "Continue Publishing" at bounding box center [876, 457] width 117 height 18
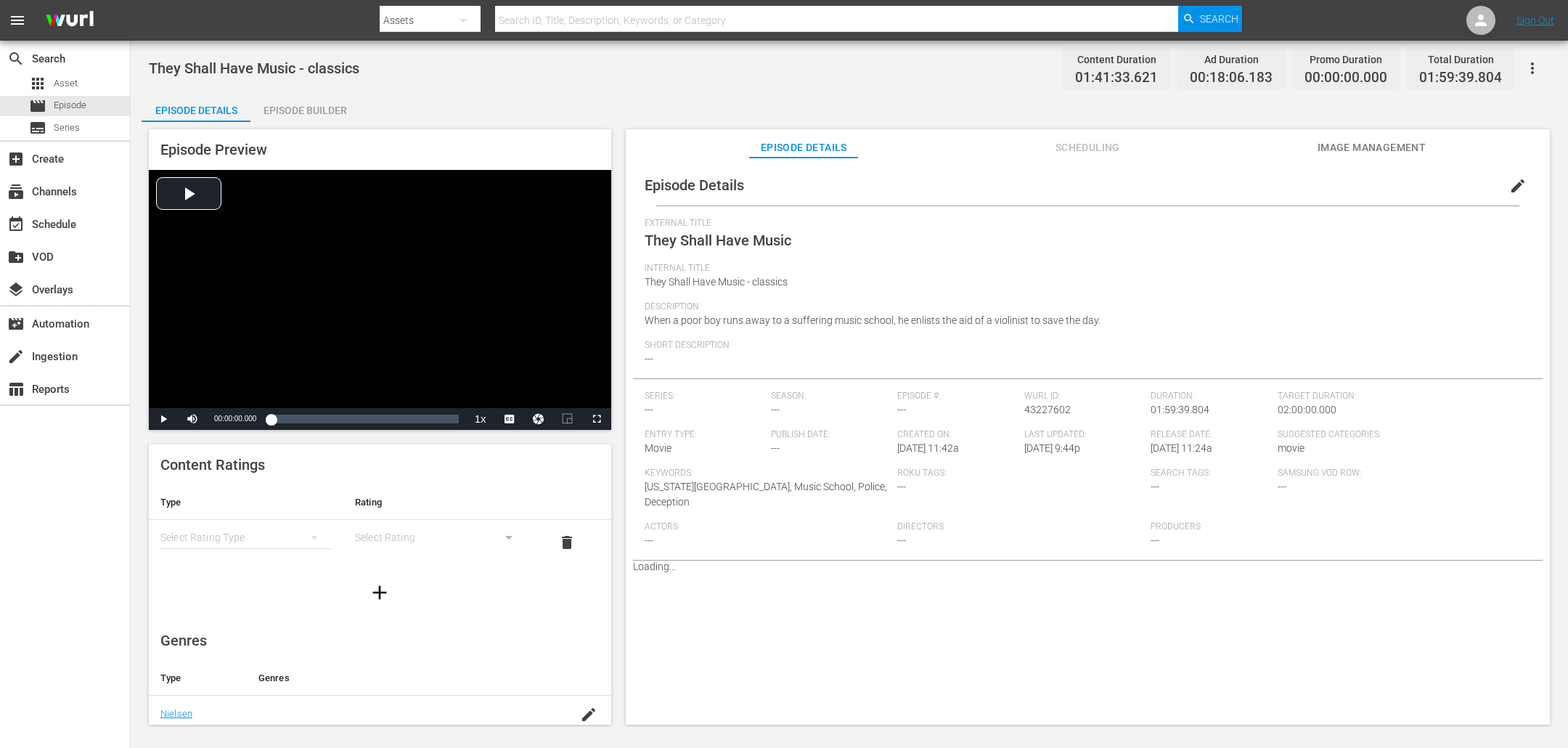
click at [294, 114] on div "Episode Builder" at bounding box center [304, 110] width 109 height 35
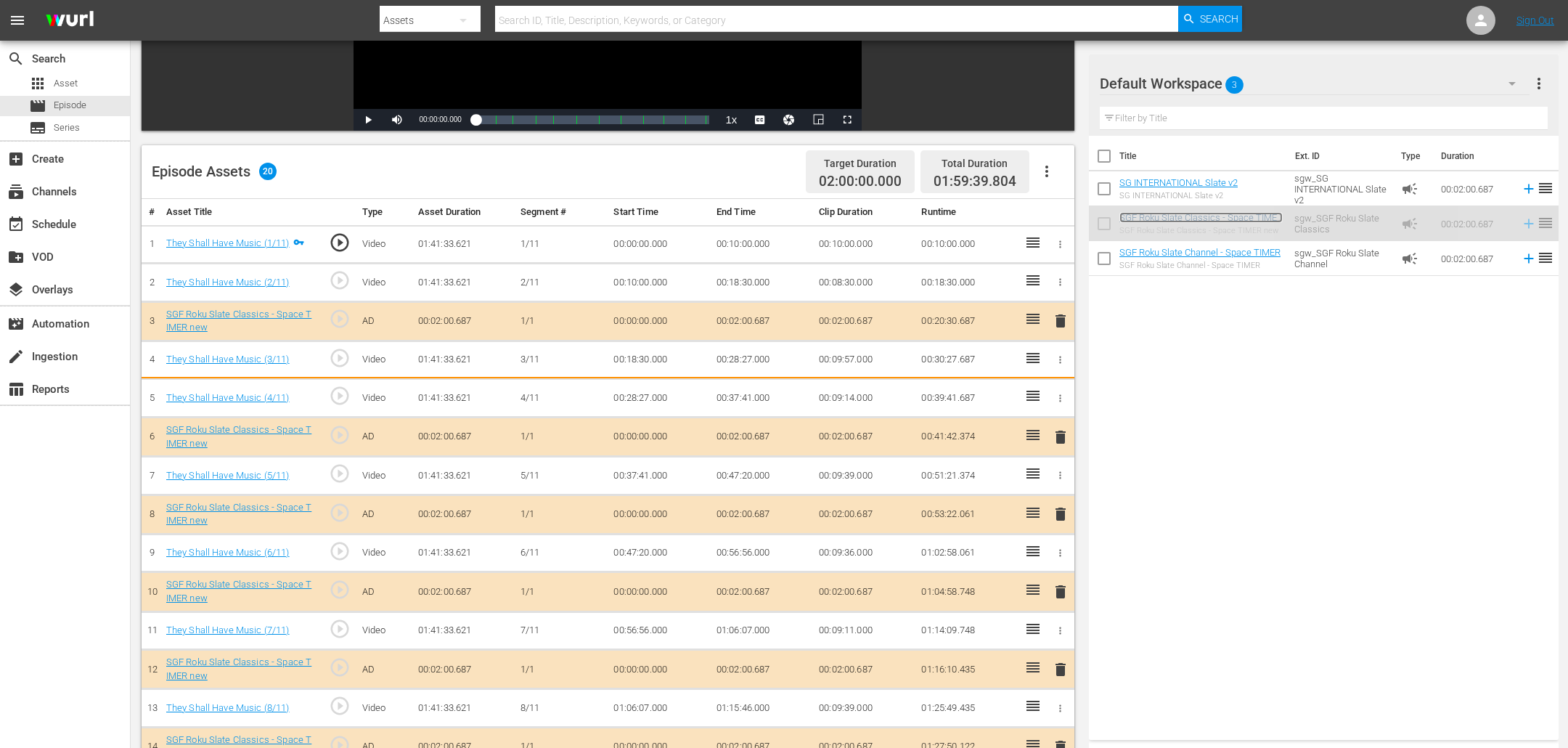
scroll to position [279, 0]
